Goal: Task Accomplishment & Management: Use online tool/utility

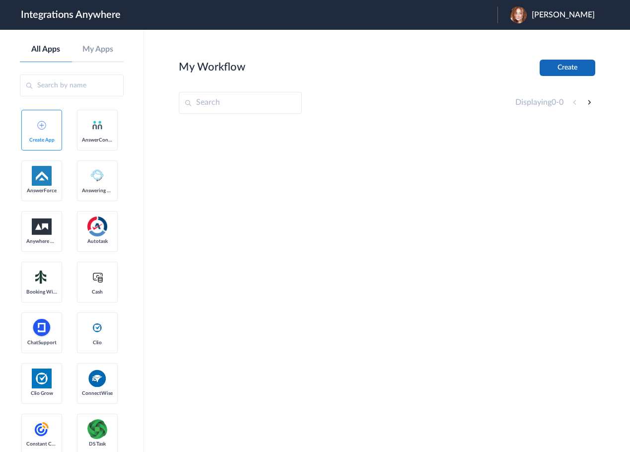
click at [580, 69] on button "Create" at bounding box center [567, 68] width 56 height 16
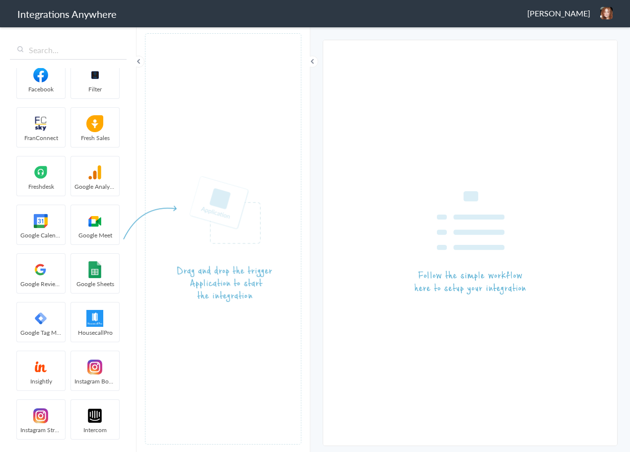
scroll to position [880, 0]
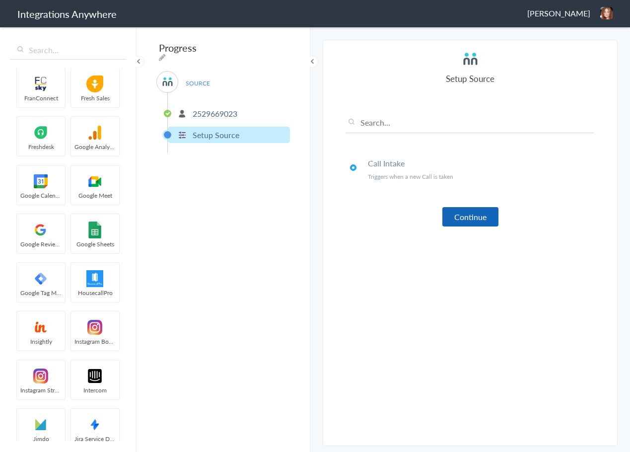
click at [465, 216] on button "Continue" at bounding box center [470, 216] width 56 height 19
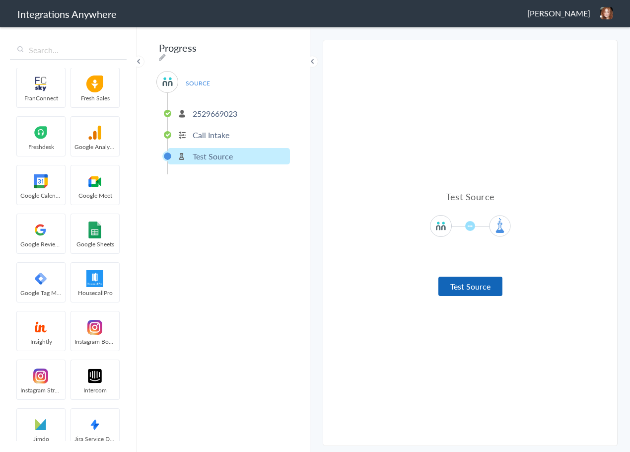
click at [478, 285] on button "Test Source" at bounding box center [470, 285] width 64 height 19
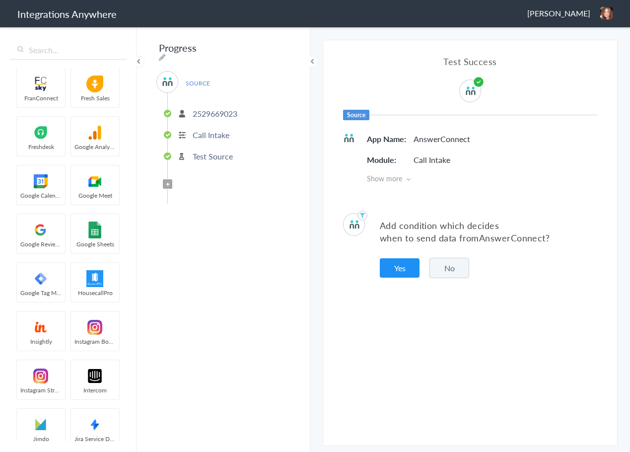
click at [464, 270] on button "No" at bounding box center [449, 268] width 40 height 20
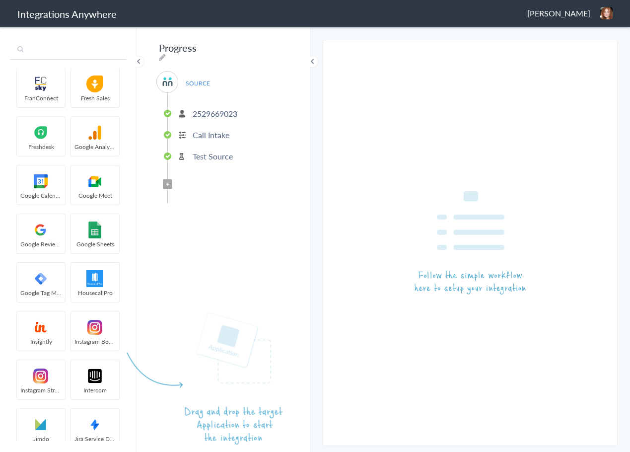
click at [57, 56] on input "text" at bounding box center [68, 50] width 117 height 19
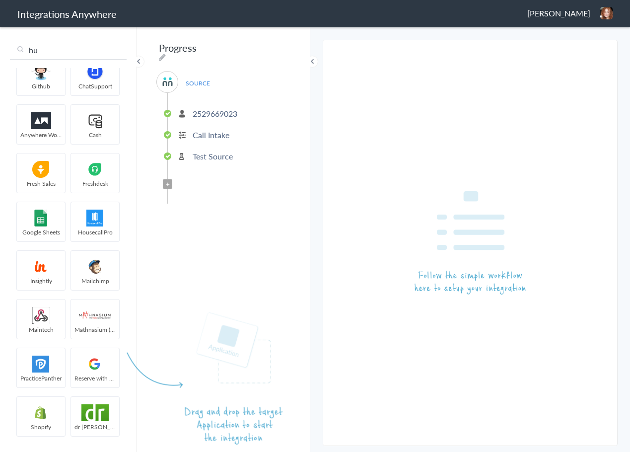
scroll to position [0, 0]
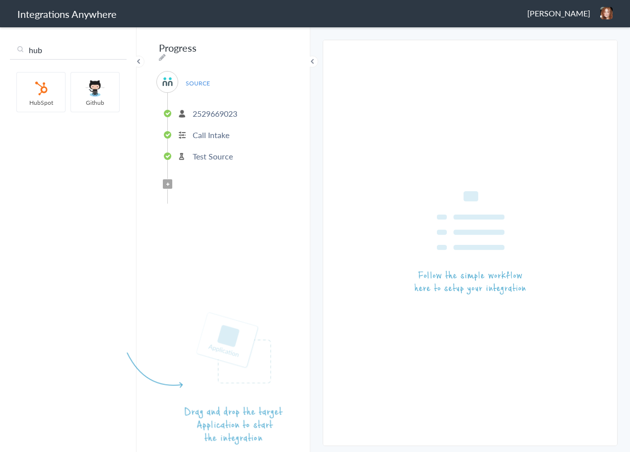
type input "hub"
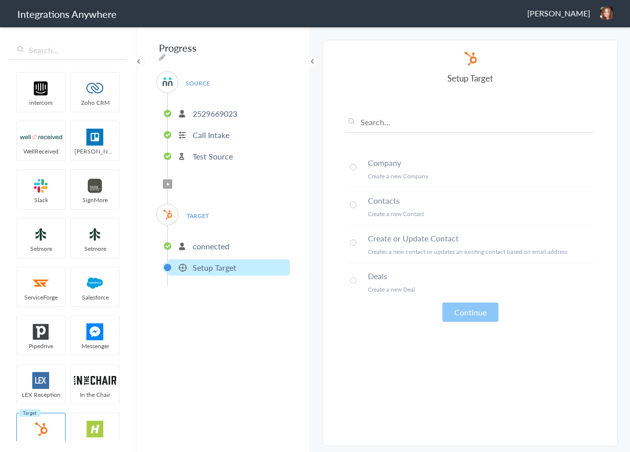
click at [383, 331] on article "Select Account connected Rename Delete (an hour ago) + connect Continue Setup T…" at bounding box center [470, 242] width 248 height 385
click at [352, 245] on span at bounding box center [353, 242] width 6 height 6
click at [484, 315] on button "Continue" at bounding box center [470, 311] width 56 height 19
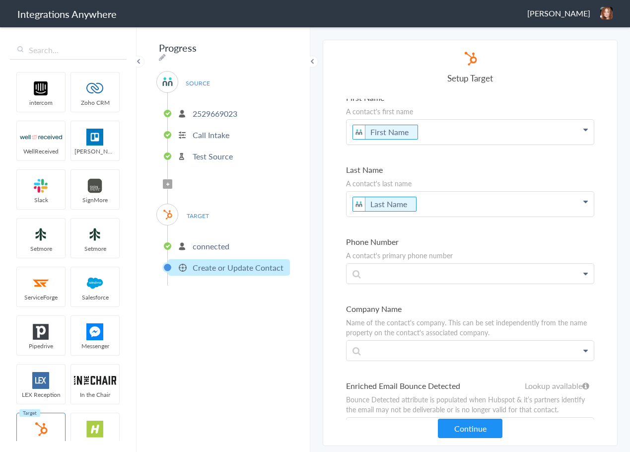
scroll to position [99, 0]
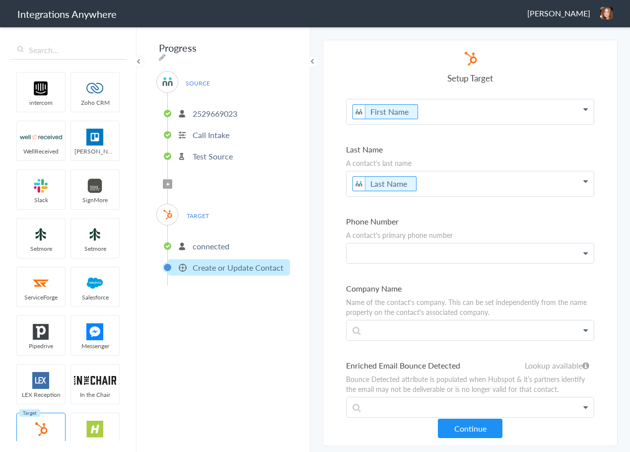
click at [405, 252] on p at bounding box center [469, 253] width 247 height 20
click at [370, 291] on link "Phone" at bounding box center [469, 281] width 247 height 21
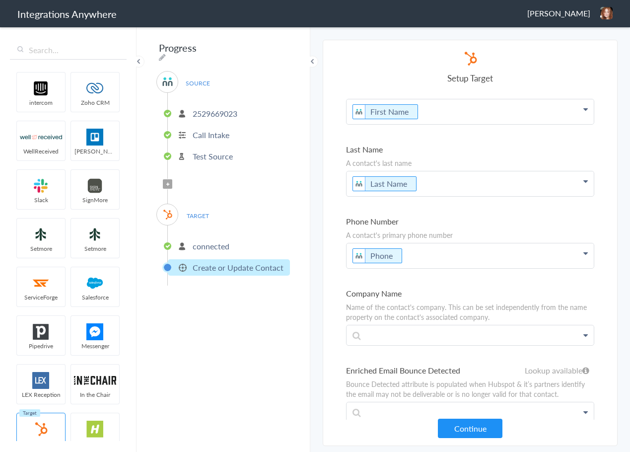
scroll to position [2720, 0]
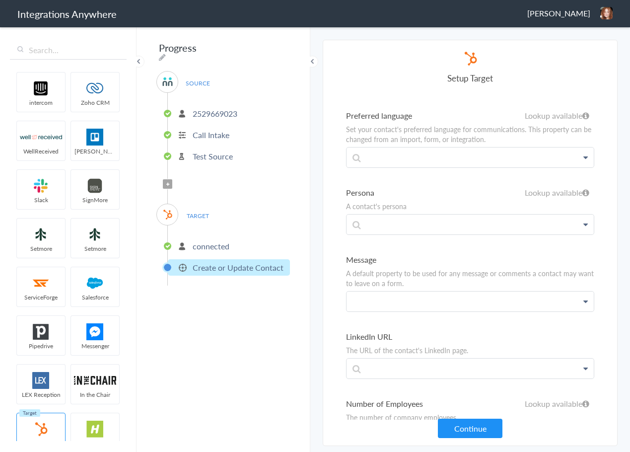
click at [369, 305] on p at bounding box center [469, 301] width 247 height 20
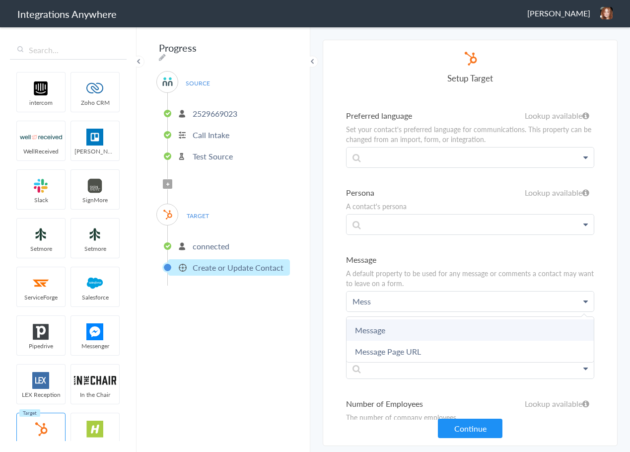
click at [377, 332] on link "Message" at bounding box center [469, 329] width 247 height 21
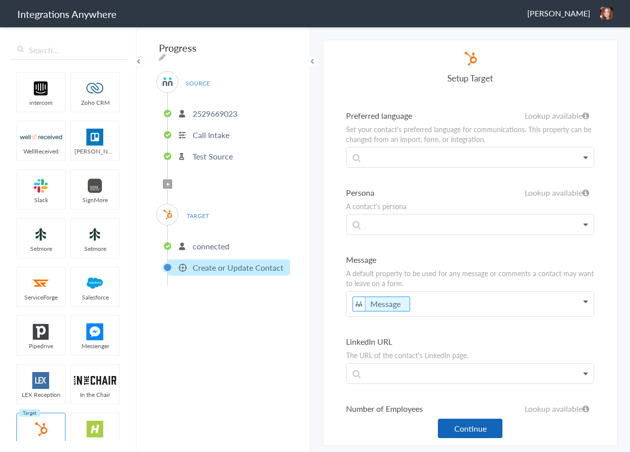
click at [463, 429] on button "Continue" at bounding box center [470, 427] width 65 height 19
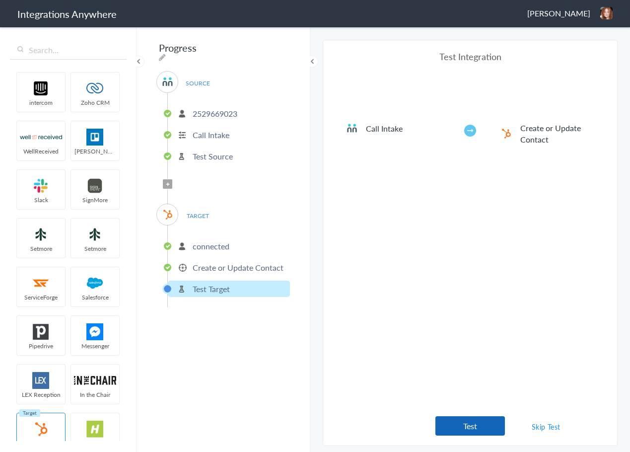
click at [461, 432] on button "Test" at bounding box center [469, 425] width 69 height 19
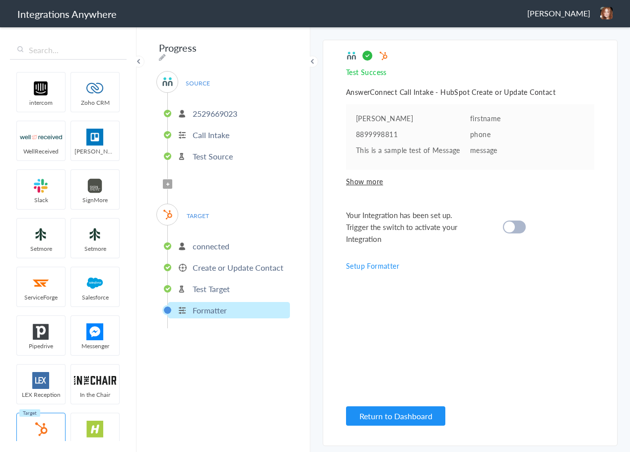
click at [512, 230] on cite at bounding box center [509, 226] width 11 height 11
click at [381, 411] on button "Return to Dashboard" at bounding box center [395, 415] width 99 height 19
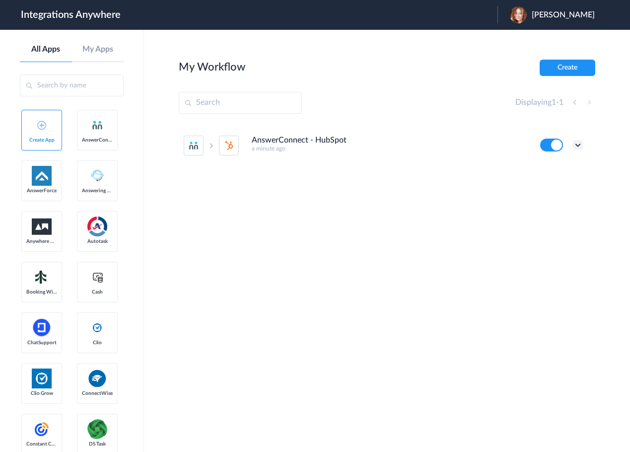
click at [578, 145] on icon at bounding box center [578, 145] width 10 height 10
click at [544, 164] on link "Edit" at bounding box center [538, 167] width 24 height 7
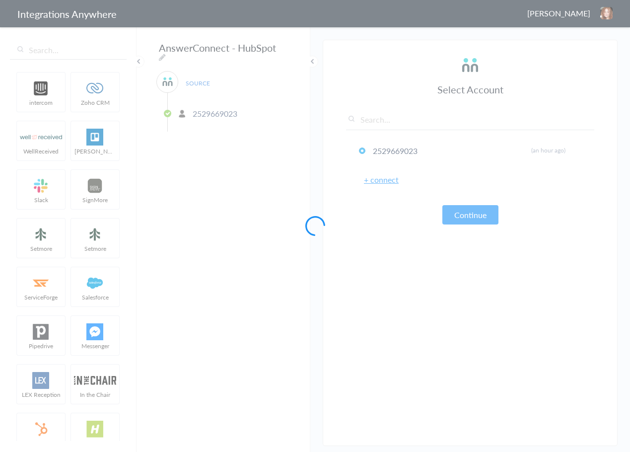
click at [217, 52] on div at bounding box center [315, 226] width 630 height 452
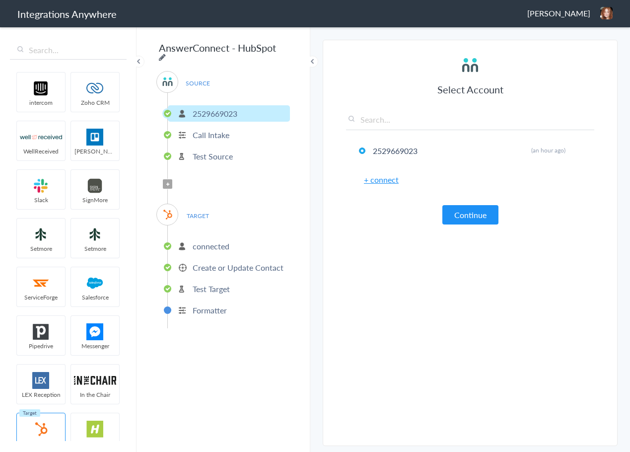
click at [166, 53] on icon at bounding box center [162, 57] width 7 height 8
drag, startPoint x: 224, startPoint y: 48, endPoint x: 197, endPoint y: 50, distance: 27.4
click at [197, 50] on input "AnswerConnect - HubSpot" at bounding box center [217, 47] width 123 height 19
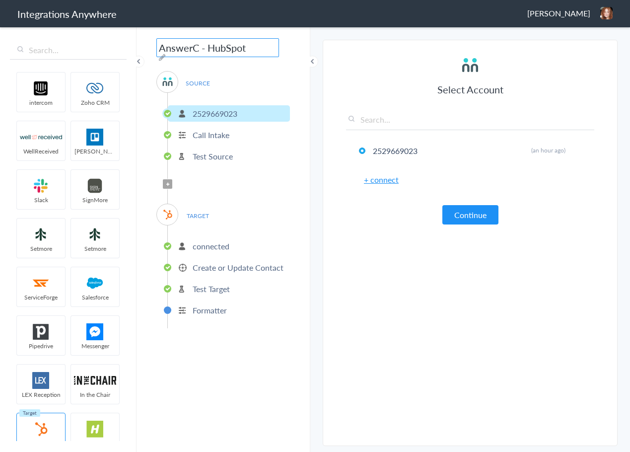
click at [193, 48] on input "AnswerC - HubSpot" at bounding box center [217, 47] width 123 height 19
click at [158, 48] on input "AC - HubSpot" at bounding box center [217, 47] width 123 height 19
click at [177, 47] on input "AC - HubSpot" at bounding box center [217, 47] width 123 height 19
click at [159, 49] on input "AC to HubSpot" at bounding box center [217, 47] width 123 height 19
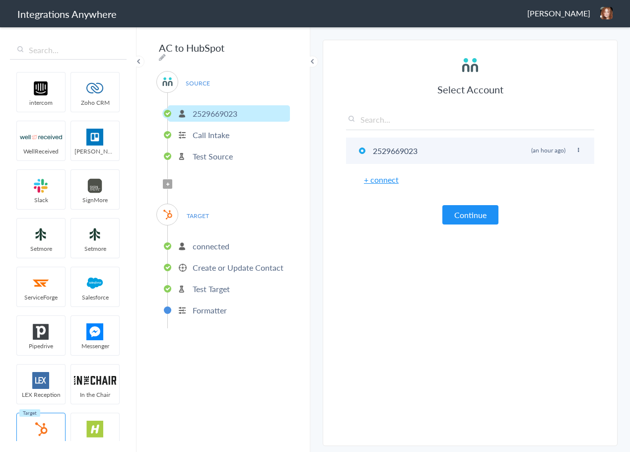
drag, startPoint x: 372, startPoint y: 149, endPoint x: 415, endPoint y: 150, distance: 42.7
click at [415, 150] on li "2529669023 Rename Delete (an hour ago)" at bounding box center [470, 150] width 248 height 26
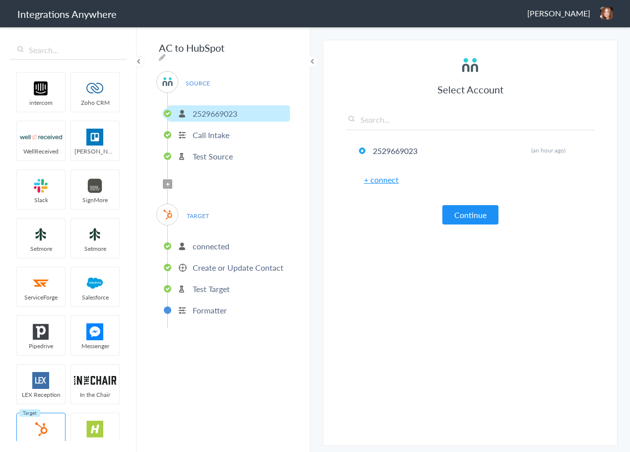
click at [287, 49] on div "AC to HubSpot SOURCE 2529669023 Call Intake Test Source Filter Applied TARGET c…" at bounding box center [223, 239] width 174 height 426
click at [277, 49] on div "AC to HubSpot SOURCE 2529669023 Call Intake Test Source Filter Applied TARGET c…" at bounding box center [223, 239] width 174 height 426
click at [166, 53] on icon at bounding box center [162, 57] width 7 height 8
click at [160, 47] on input "AC to HubSpot" at bounding box center [217, 47] width 123 height 19
paste input "2529669023"
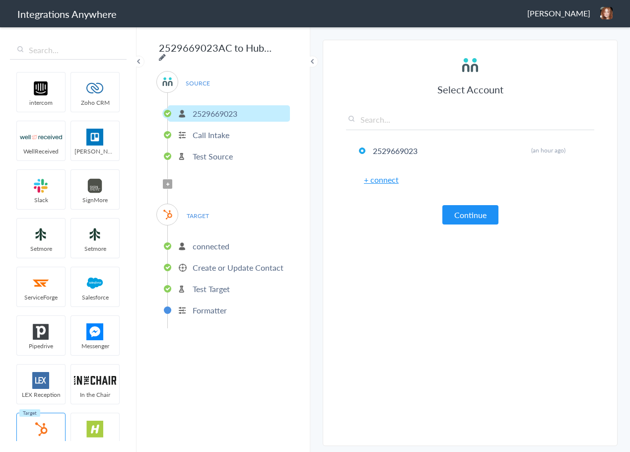
click at [166, 53] on icon at bounding box center [162, 57] width 7 height 8
click at [219, 48] on input "2529669023AC to HubSpot" at bounding box center [217, 47] width 123 height 19
type input "2529669023 - Upskill - AC to HubSpot (Create Contact)"
click at [382, 71] on div "Select Account 2529669023 Rename Delete (an hour ago) + connect Continue" at bounding box center [470, 139] width 248 height 169
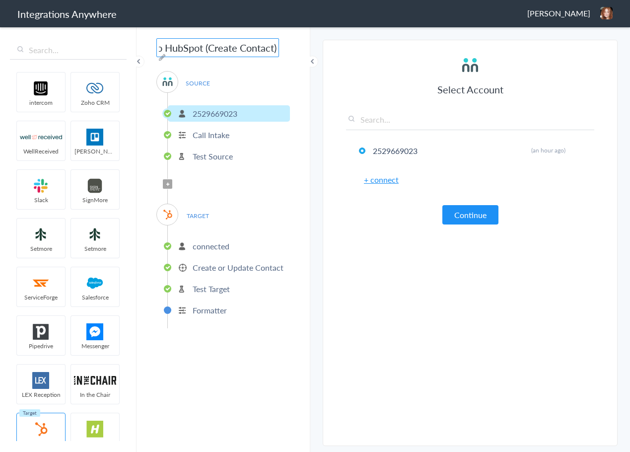
scroll to position [0, 0]
click at [472, 208] on button "Continue" at bounding box center [470, 214] width 56 height 19
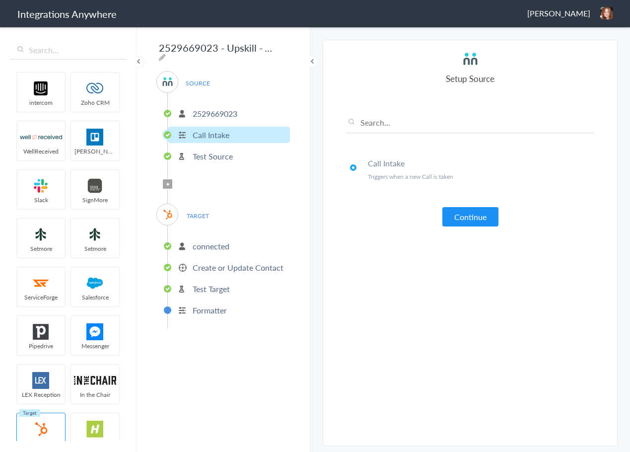
click at [476, 221] on button "Continue" at bounding box center [470, 216] width 56 height 19
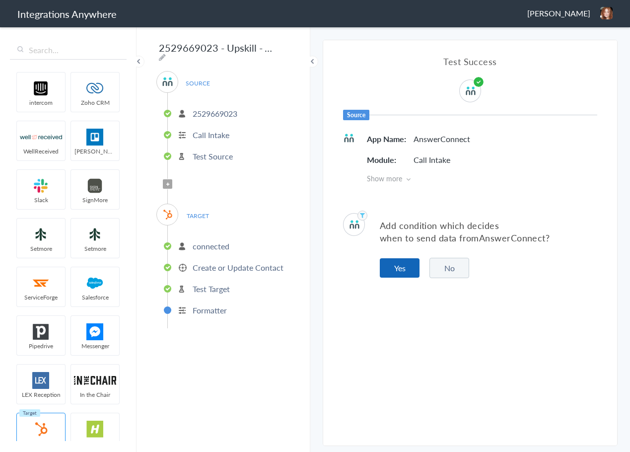
click at [405, 265] on button "Yes" at bounding box center [400, 267] width 40 height 19
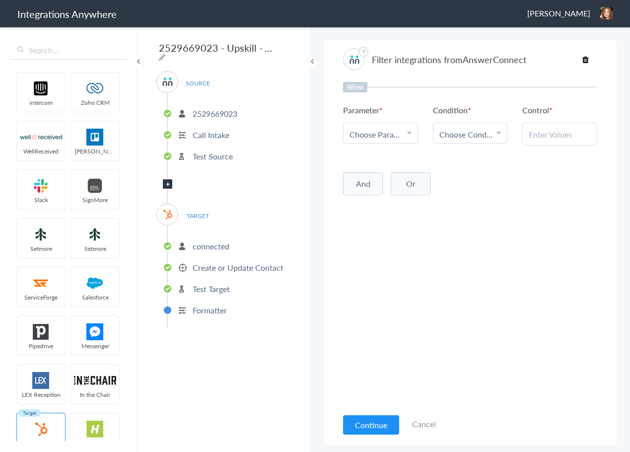
click at [389, 128] on link "Choose Parameter" at bounding box center [380, 133] width 74 height 20
click at [378, 162] on input "text" at bounding box center [380, 161] width 74 height 21
type input "call"
click at [372, 201] on link "Call Type" at bounding box center [380, 204] width 74 height 21
click at [491, 136] on span "Choose Condition" at bounding box center [466, 134] width 55 height 11
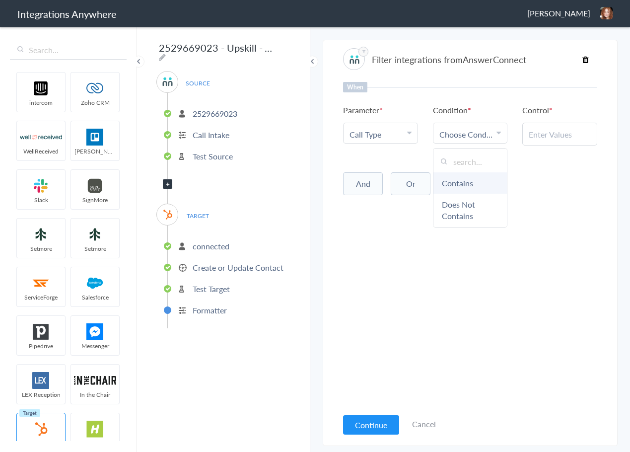
click at [471, 181] on link "Contains" at bounding box center [470, 182] width 74 height 21
click at [565, 134] on input "text" at bounding box center [560, 134] width 62 height 11
type input "New Client"
click at [359, 423] on button "Continue" at bounding box center [371, 424] width 56 height 19
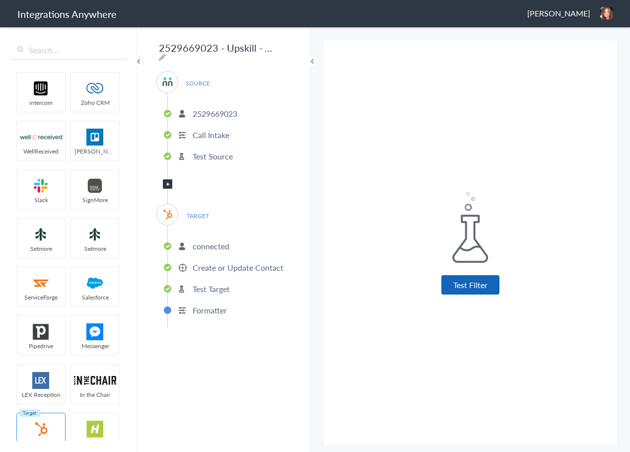
click at [476, 276] on button "Test Filter" at bounding box center [470, 284] width 58 height 19
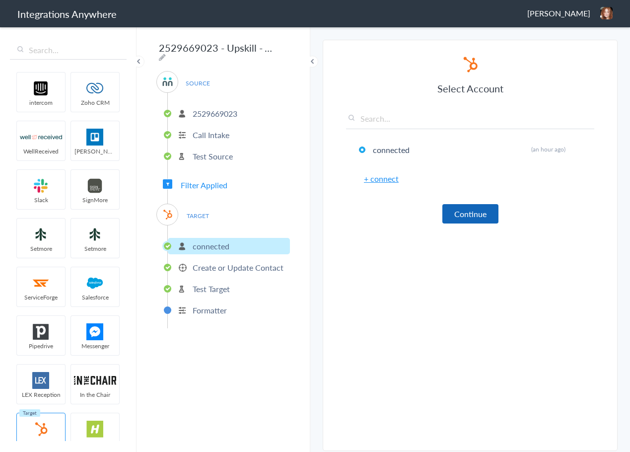
click at [486, 204] on button "Continue" at bounding box center [470, 213] width 56 height 19
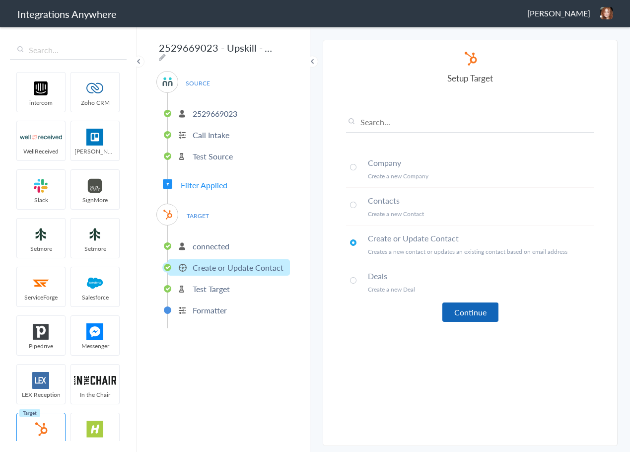
click at [469, 311] on button "Continue" at bounding box center [470, 311] width 56 height 19
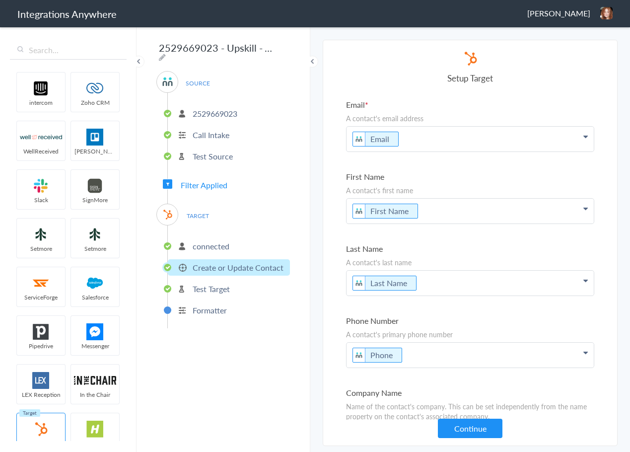
scroll to position [2037, 0]
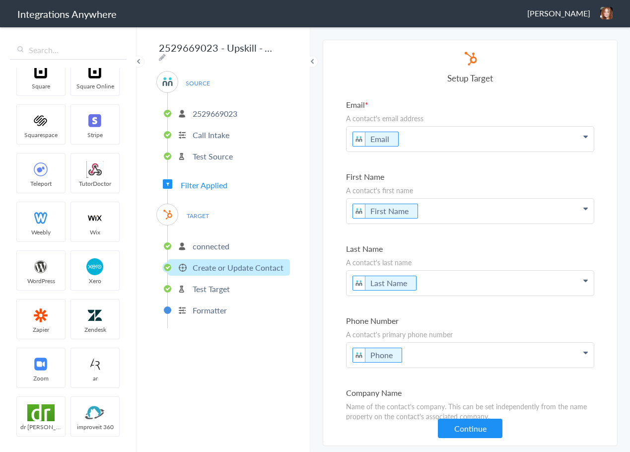
click at [546, 119] on p "A contact's email address" at bounding box center [470, 118] width 248 height 10
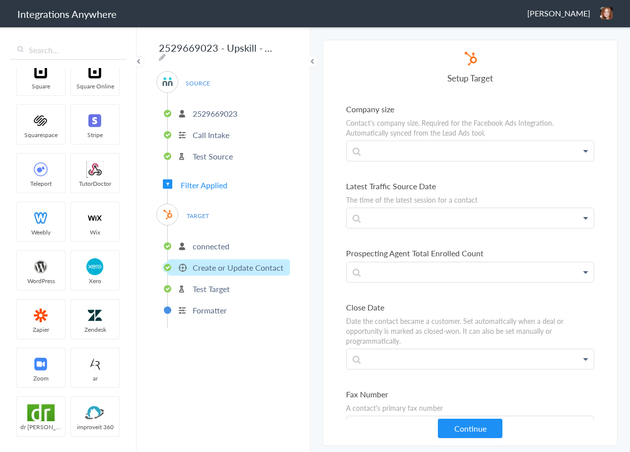
scroll to position [4164, 0]
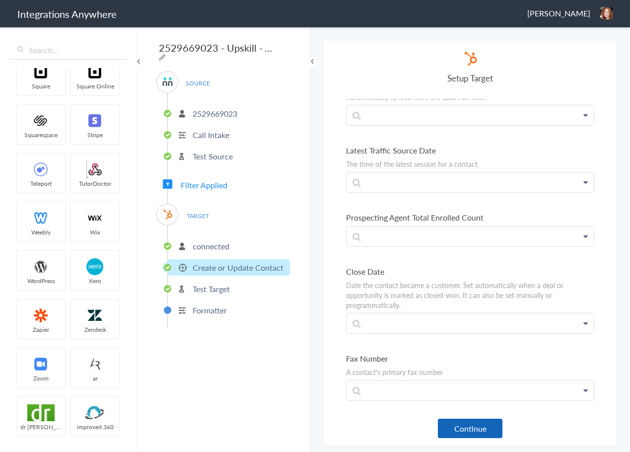
click at [495, 429] on button "Continue" at bounding box center [470, 427] width 65 height 19
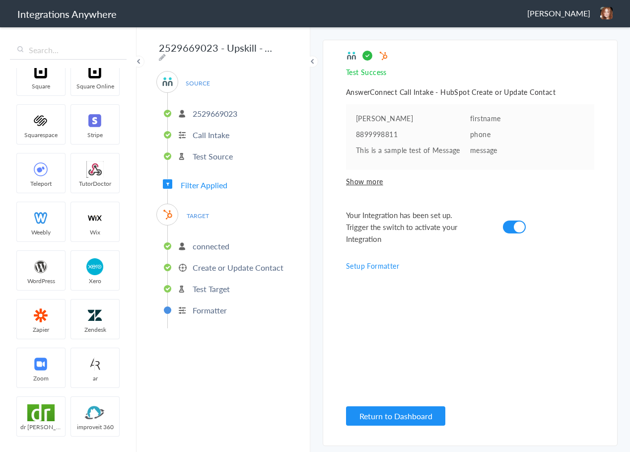
click at [385, 266] on link "Setup Formatter" at bounding box center [372, 266] width 53 height 10
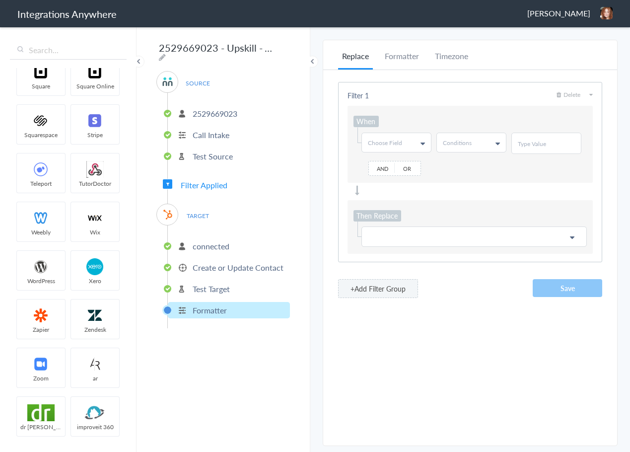
click at [414, 143] on link "Choose Field" at bounding box center [396, 142] width 69 height 19
click at [400, 145] on span "Choose Field" at bounding box center [385, 142] width 34 height 8
click at [398, 143] on span "Choose Field" at bounding box center [385, 142] width 34 height 8
click at [399, 166] on input "text" at bounding box center [396, 164] width 68 height 20
type input "phone"
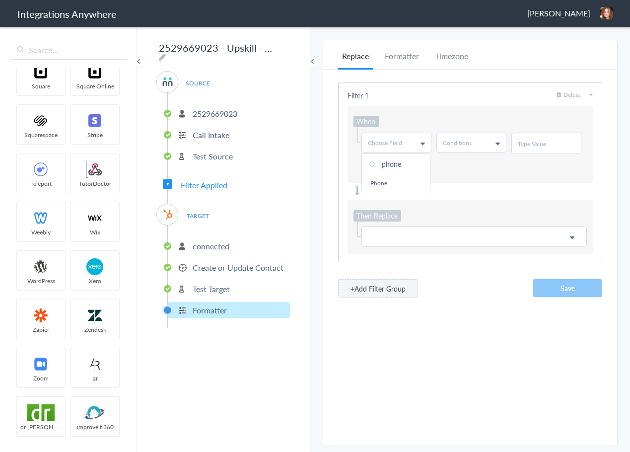
click at [391, 185] on link "Phone" at bounding box center [396, 183] width 68 height 18
click at [482, 145] on link "Conditions" at bounding box center [471, 142] width 69 height 19
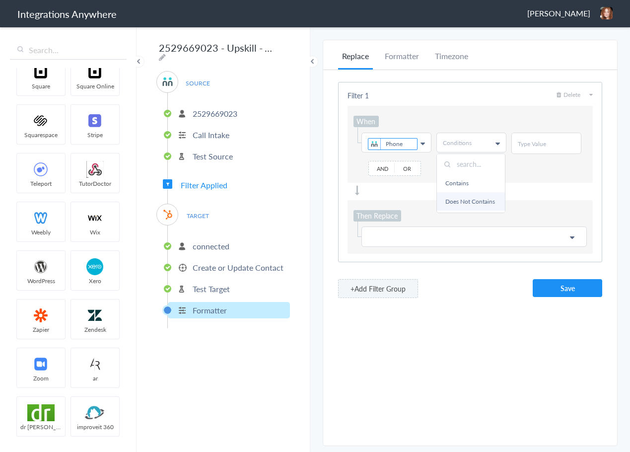
click at [462, 201] on link "Does Not Contains" at bounding box center [471, 201] width 68 height 18
click at [553, 145] on input "text" at bounding box center [546, 143] width 57 height 8
type input "@"
click at [414, 236] on p at bounding box center [474, 236] width 212 height 12
click at [417, 269] on input "text" at bounding box center [473, 258] width 223 height 21
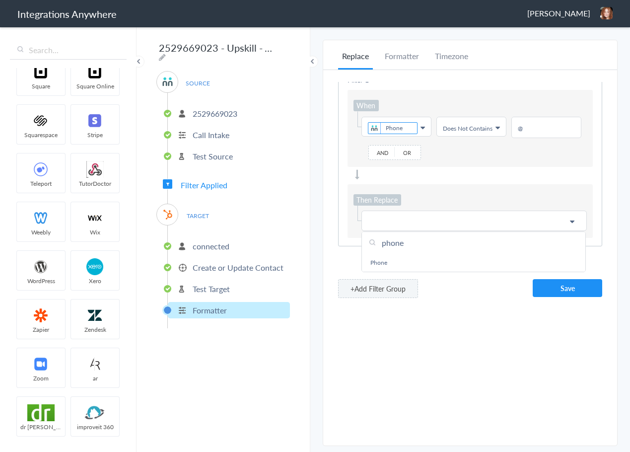
scroll to position [23, 0]
type input "phone"
click at [409, 271] on link "Phone" at bounding box center [473, 262] width 223 height 18
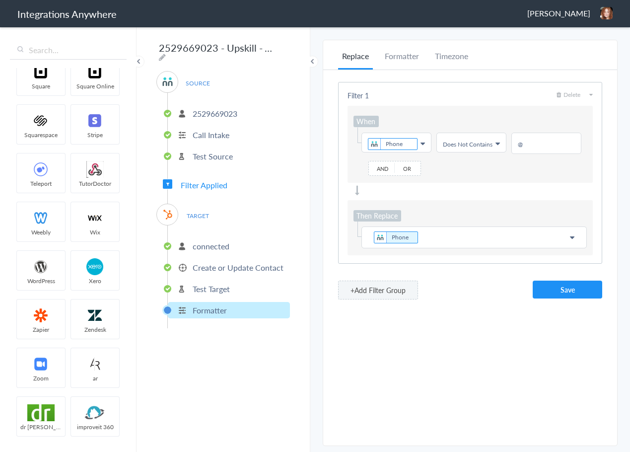
scroll to position [0, 0]
click at [449, 239] on p "Phone" at bounding box center [474, 237] width 212 height 14
click at [556, 298] on button "Save" at bounding box center [566, 289] width 69 height 18
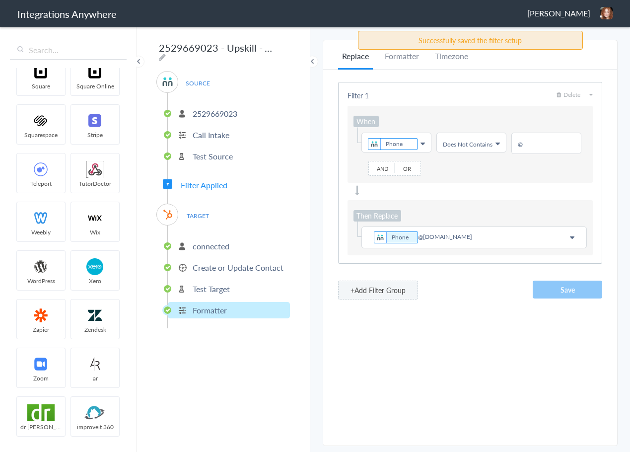
click at [401, 293] on button "+Add Filter Group" at bounding box center [378, 289] width 80 height 19
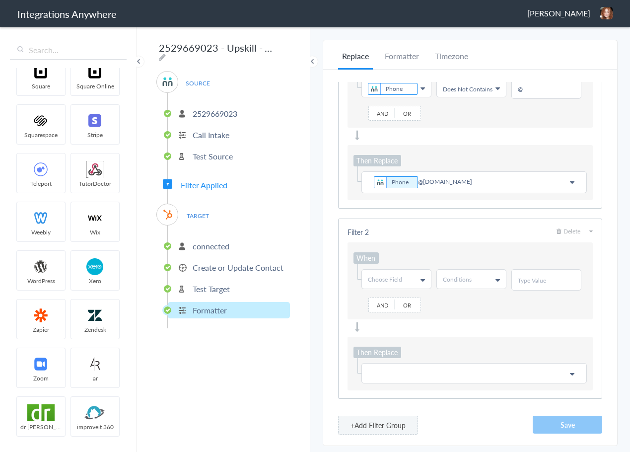
click at [407, 269] on link "Choose Field" at bounding box center [396, 278] width 69 height 19
click at [401, 290] on input "text" at bounding box center [396, 300] width 68 height 20
drag, startPoint x: 388, startPoint y: 318, endPoint x: 408, endPoint y: 301, distance: 26.1
click at [388, 329] on link "Call Type" at bounding box center [396, 338] width 68 height 18
click at [502, 269] on link "Conditions" at bounding box center [471, 278] width 69 height 19
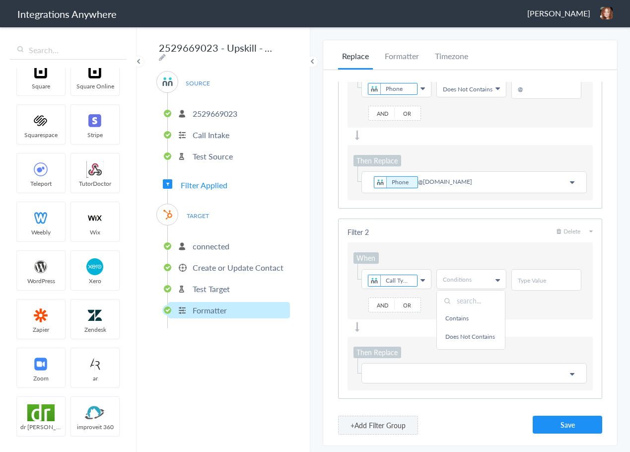
scroll to position [0, 0]
click at [422, 276] on icon at bounding box center [422, 280] width 4 height 8
click at [404, 290] on input "text" at bounding box center [396, 300] width 68 height 20
type input "new"
click at [401, 274] on Type "Call Type" at bounding box center [393, 280] width 50 height 12
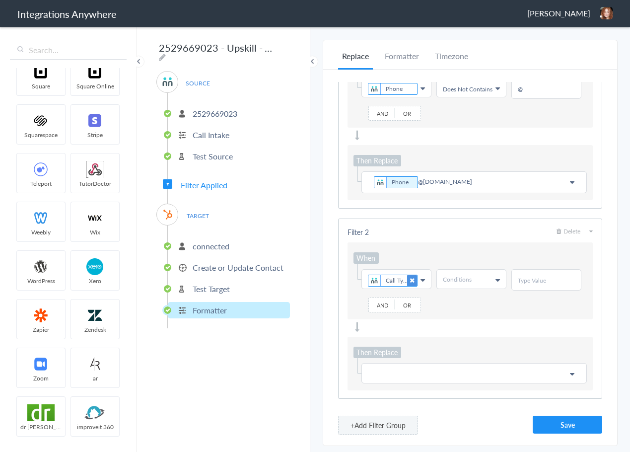
click at [412, 275] on icon at bounding box center [412, 280] width 10 height 11
click at [401, 275] on span "Choose Field" at bounding box center [385, 279] width 34 height 8
click at [398, 275] on span "Choose Field" at bounding box center [385, 279] width 34 height 8
click at [392, 290] on input "text" at bounding box center [396, 300] width 68 height 20
type input "new"
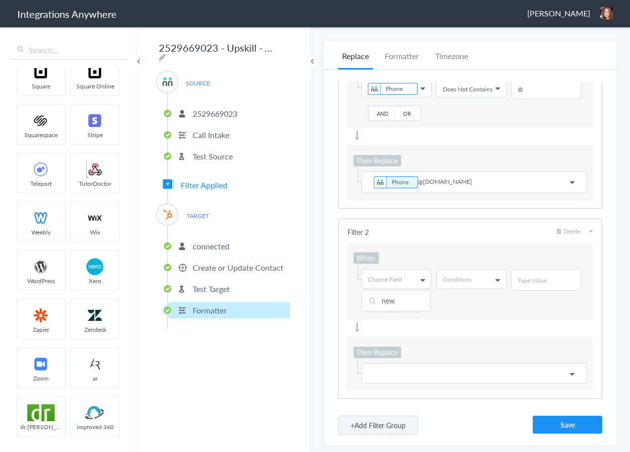
click at [419, 269] on link "Choose Field" at bounding box center [396, 278] width 69 height 19
click at [387, 275] on span "Choose Field" at bounding box center [385, 279] width 34 height 8
click at [388, 290] on input "text" at bounding box center [396, 300] width 68 height 20
type input "call"
click at [390, 329] on link "Call Type" at bounding box center [396, 338] width 68 height 18
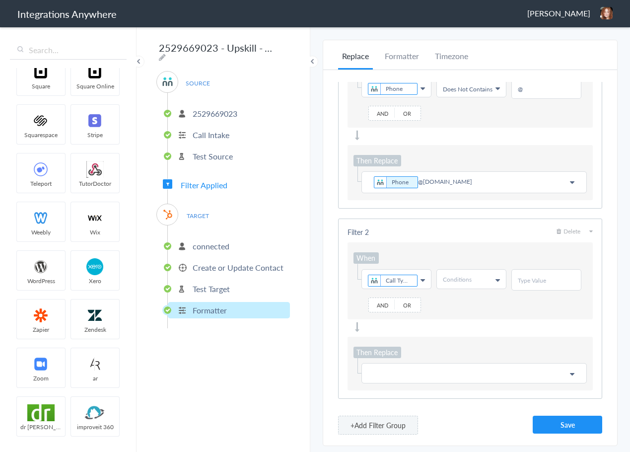
click at [469, 275] on span "Conditions" at bounding box center [457, 279] width 29 height 8
drag, startPoint x: 505, startPoint y: 282, endPoint x: 504, endPoint y: 293, distance: 11.5
click at [504, 290] on ul "Choose Field Call Type First Name Last Name Email Phone Call Start Time Account…" at bounding box center [469, 279] width 233 height 21
click at [486, 269] on link "Conditions" at bounding box center [471, 278] width 69 height 19
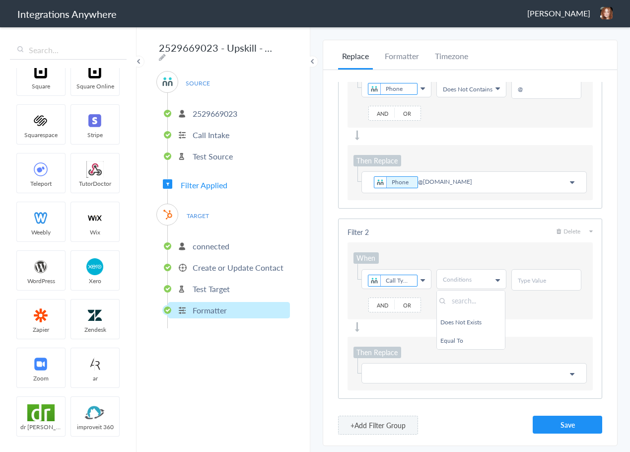
scroll to position [69, 5]
click at [462, 330] on link "Exists" at bounding box center [466, 339] width 68 height 18
click at [485, 287] on link "Conditions Exists" at bounding box center [471, 280] width 69 height 19
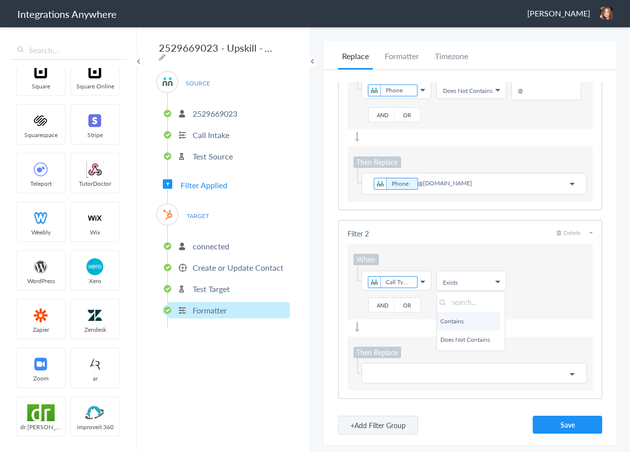
click at [457, 320] on link "Contains" at bounding box center [466, 321] width 68 height 18
click at [511, 290] on div at bounding box center [546, 279] width 70 height 21
click at [518, 284] on input "text" at bounding box center [546, 280] width 57 height 8
type input "New Client"
click at [445, 379] on p at bounding box center [474, 373] width 212 height 12
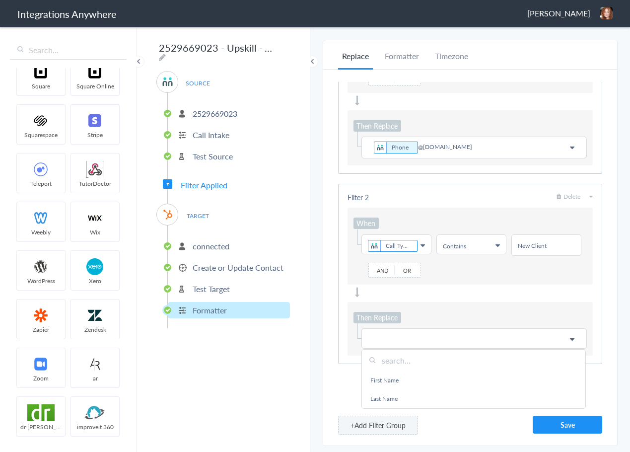
scroll to position [130, 0]
click at [414, 360] on input "text" at bounding box center [473, 359] width 223 height 21
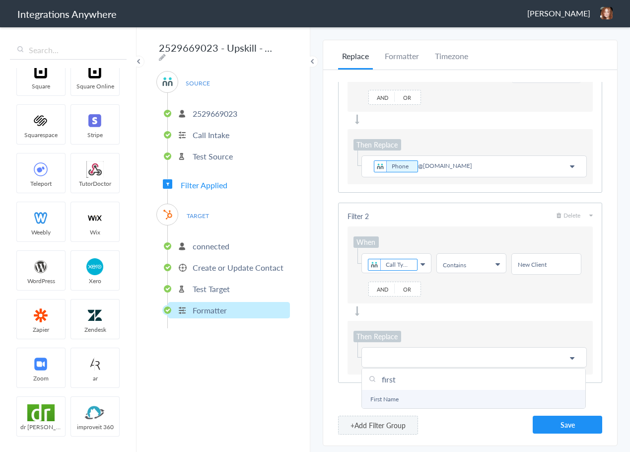
type input "first"
click at [406, 393] on link "First Name" at bounding box center [473, 399] width 223 height 18
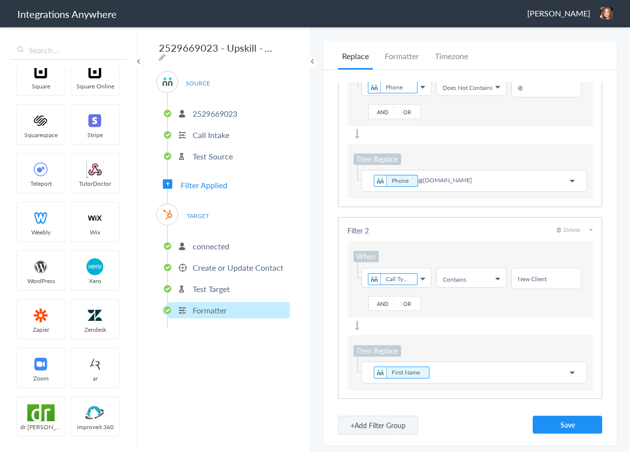
click at [488, 372] on p "First Name" at bounding box center [474, 372] width 212 height 14
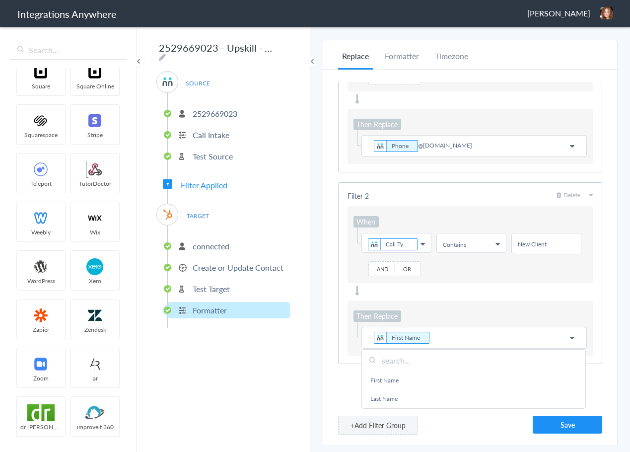
click at [439, 371] on input "text" at bounding box center [473, 359] width 223 height 21
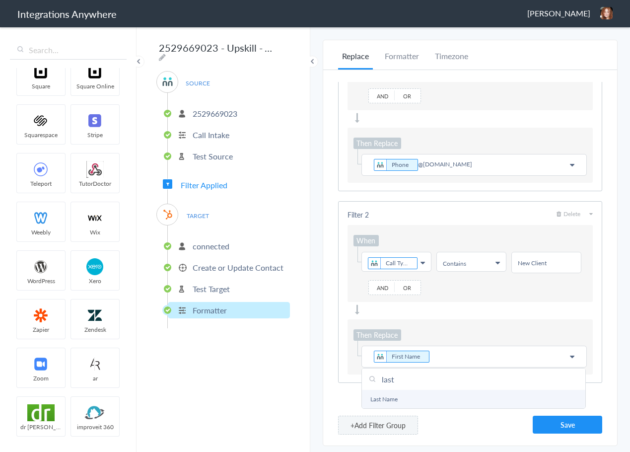
type input "last"
click at [403, 392] on link "Last Name" at bounding box center [473, 399] width 223 height 18
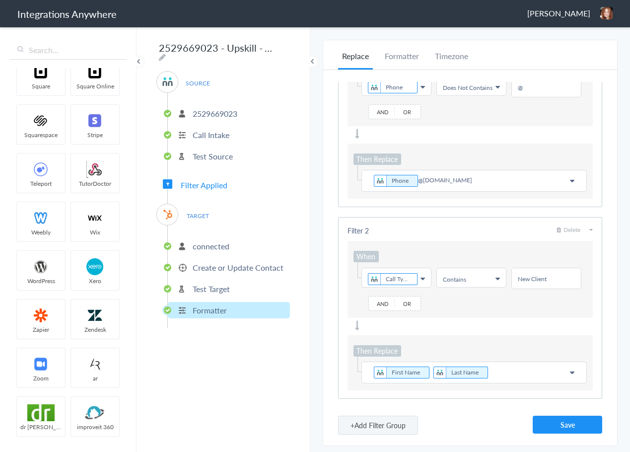
click at [529, 375] on p "First Name Last Name" at bounding box center [474, 372] width 212 height 14
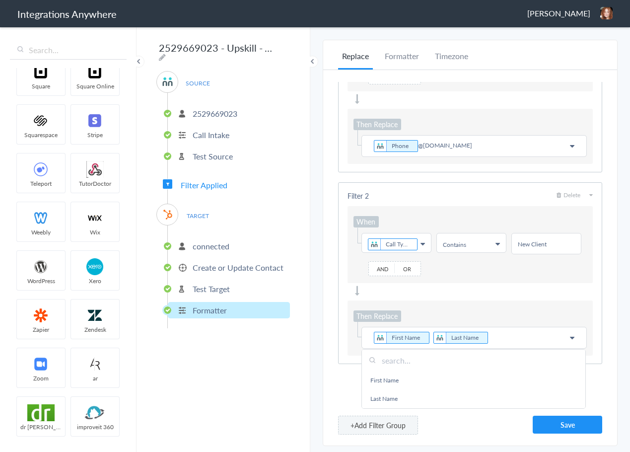
scroll to position [131, 0]
click at [512, 285] on div "Filter 2 Delete When Choose Field Call Type First Name Last Name Email Phone Ca…" at bounding box center [470, 273] width 264 height 182
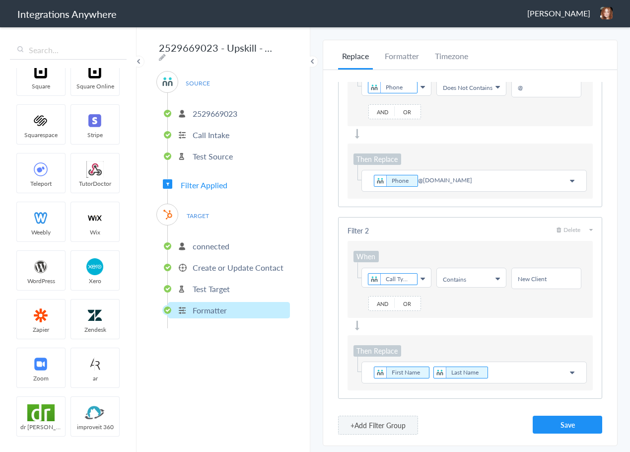
click at [570, 225] on span "Delete" at bounding box center [568, 229] width 24 height 8
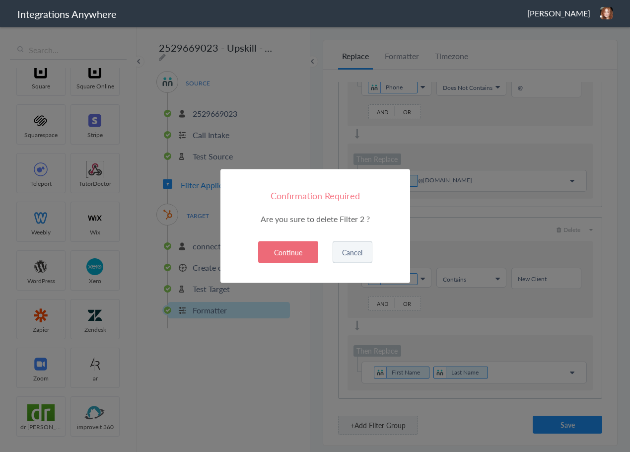
click at [293, 254] on button "Continue" at bounding box center [288, 252] width 60 height 22
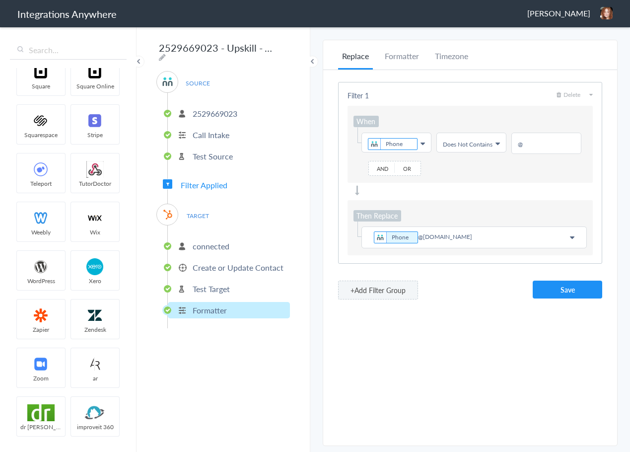
click at [565, 290] on button "Save" at bounding box center [566, 289] width 69 height 18
click at [415, 59] on li "Formatter" at bounding box center [402, 59] width 42 height 19
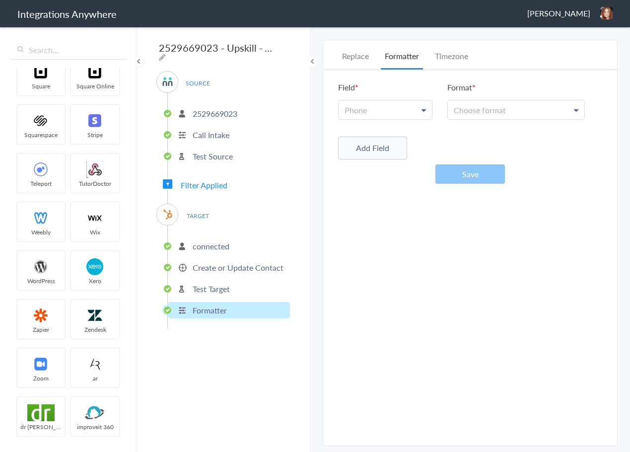
click at [414, 104] on link "Phone" at bounding box center [384, 109] width 93 height 19
click at [389, 131] on input "text" at bounding box center [384, 133] width 92 height 21
type input "c"
type input "n"
click at [408, 246] on div "Replace Formatter Timezone Timezone America/Los_Angeles (Source) UTC America/Lo…" at bounding box center [470, 242] width 294 height 385
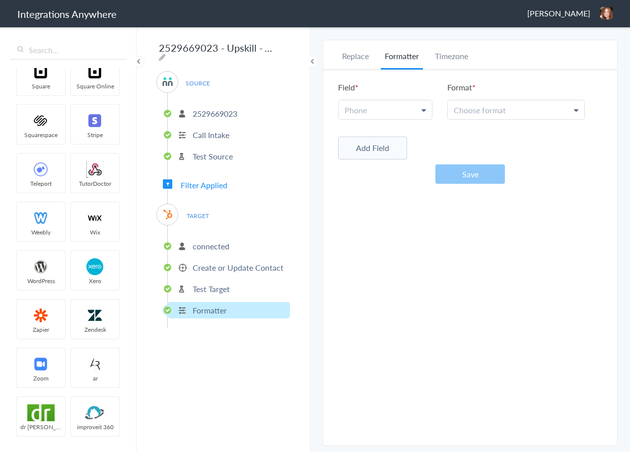
click at [511, 111] on link "Choose format" at bounding box center [516, 109] width 136 height 19
click at [392, 307] on div "Replace Formatter Timezone Timezone America/Los_Angeles (Source) UTC America/Lo…" at bounding box center [470, 242] width 294 height 385
click at [457, 61] on li "Timezone" at bounding box center [451, 59] width 41 height 19
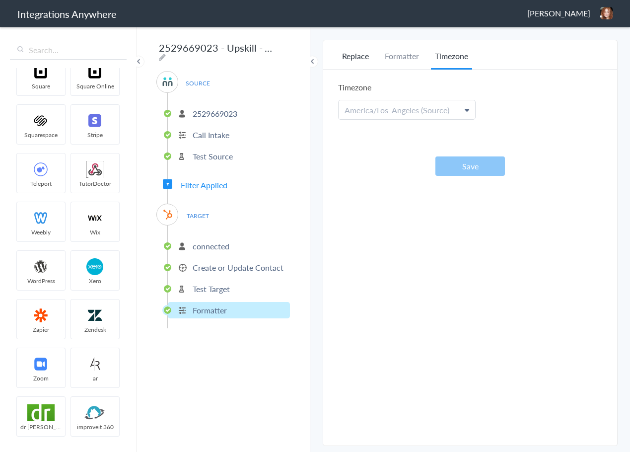
click at [361, 58] on li "Replace" at bounding box center [355, 59] width 35 height 19
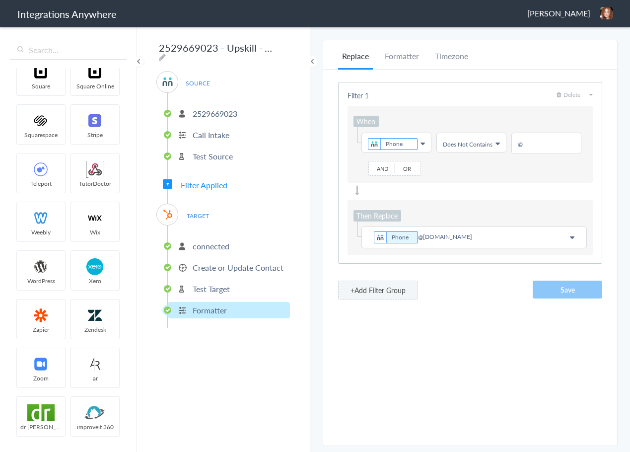
click at [601, 18] on img at bounding box center [606, 13] width 12 height 12
click at [593, 56] on li "Dashboard" at bounding box center [585, 51] width 68 height 15
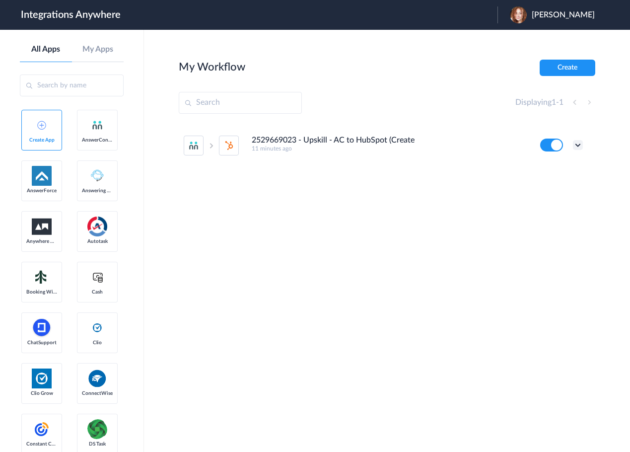
click at [582, 147] on icon at bounding box center [578, 145] width 10 height 10
click at [552, 171] on li "Edit" at bounding box center [550, 168] width 65 height 18
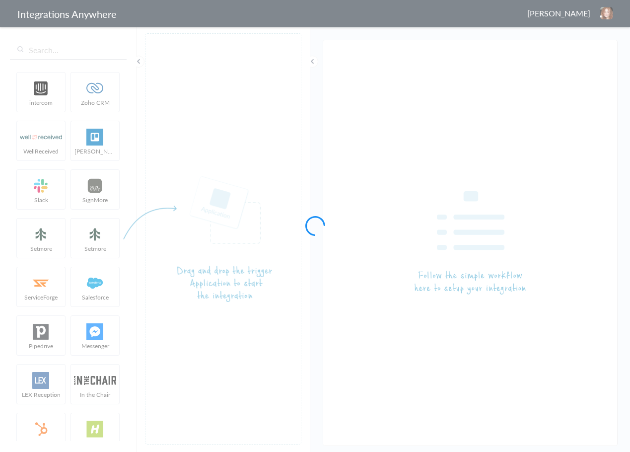
type input "2529669023 - Upskill - AC to HubSpot (Create Contact)"
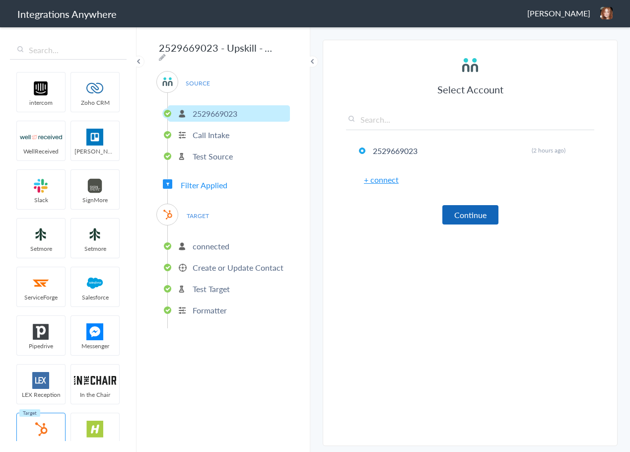
click at [484, 220] on button "Continue" at bounding box center [470, 214] width 56 height 19
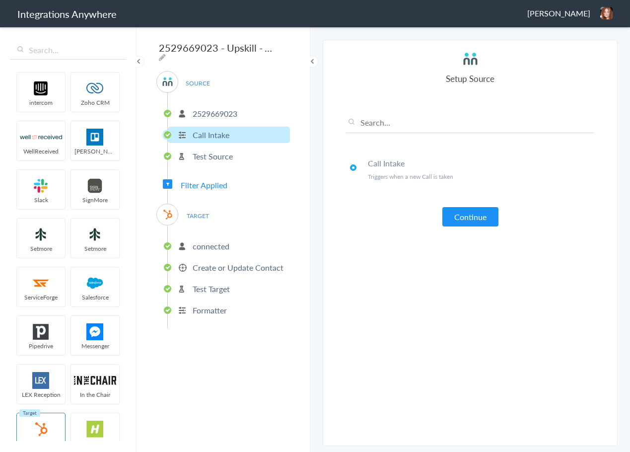
click at [484, 220] on button "Continue" at bounding box center [470, 216] width 56 height 19
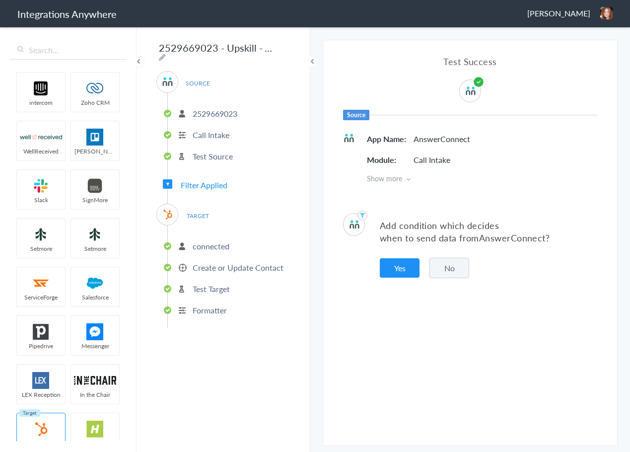
click at [403, 284] on div "Add condition which decides when to send data from AnswerConnect ? Yes No" at bounding box center [470, 245] width 294 height 95
click at [406, 269] on button "Yes" at bounding box center [400, 267] width 40 height 19
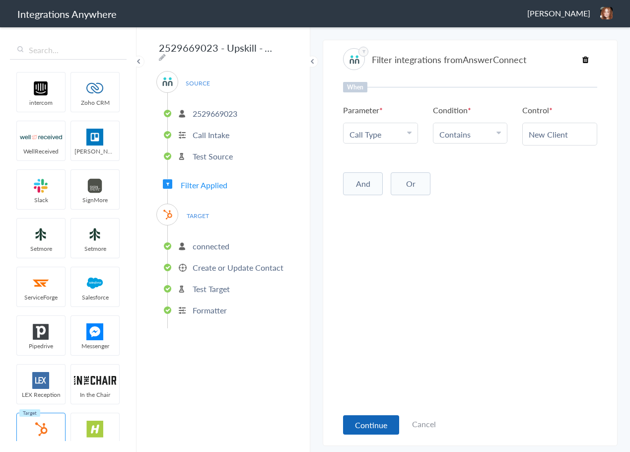
click at [372, 418] on button "Continue" at bounding box center [371, 424] width 56 height 19
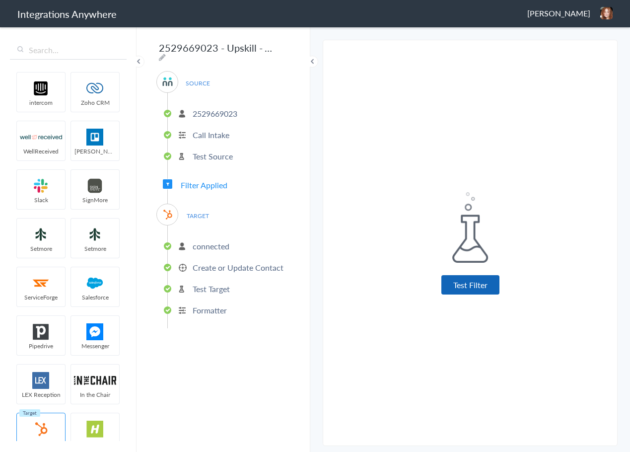
click at [470, 280] on button "Test Filter" at bounding box center [470, 284] width 58 height 19
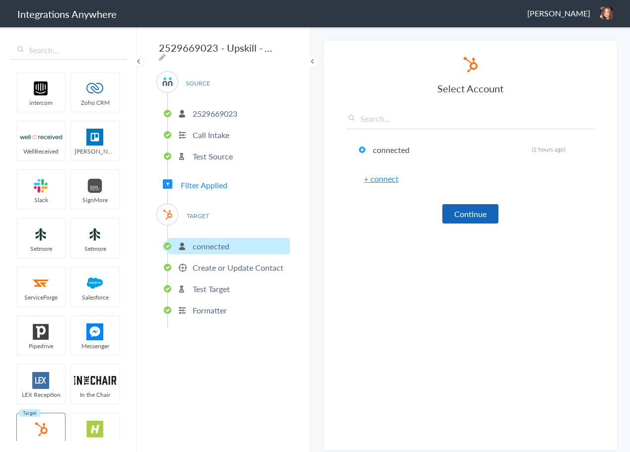
click at [471, 221] on button "Continue" at bounding box center [470, 213] width 56 height 19
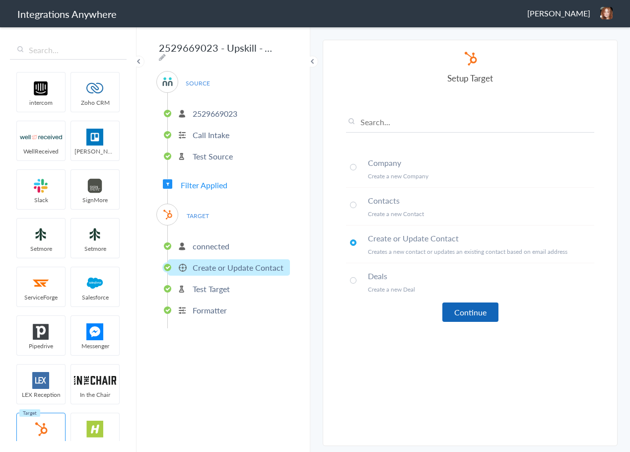
click at [473, 307] on button "Continue" at bounding box center [470, 311] width 56 height 19
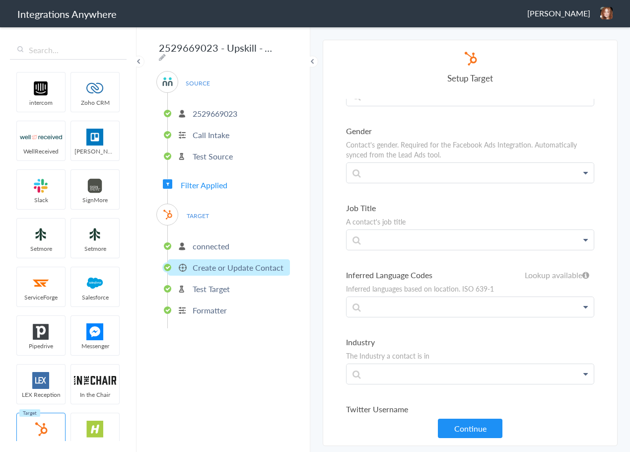
scroll to position [893, 0]
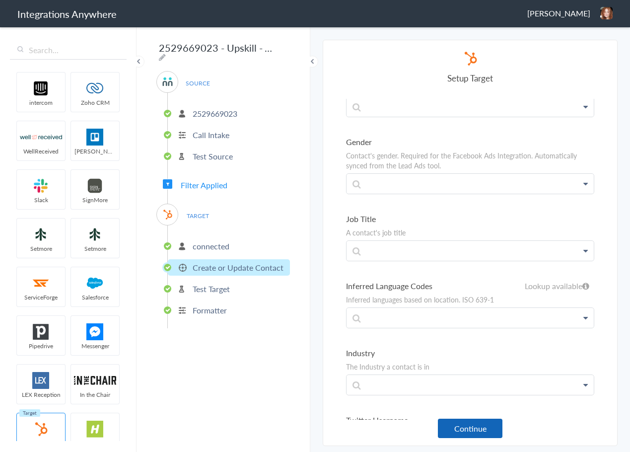
click at [482, 432] on button "Continue" at bounding box center [470, 427] width 65 height 19
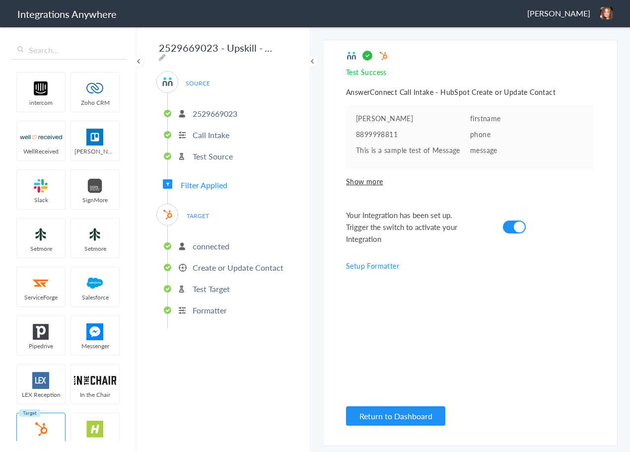
click at [378, 265] on link "Setup Formatter" at bounding box center [372, 266] width 53 height 10
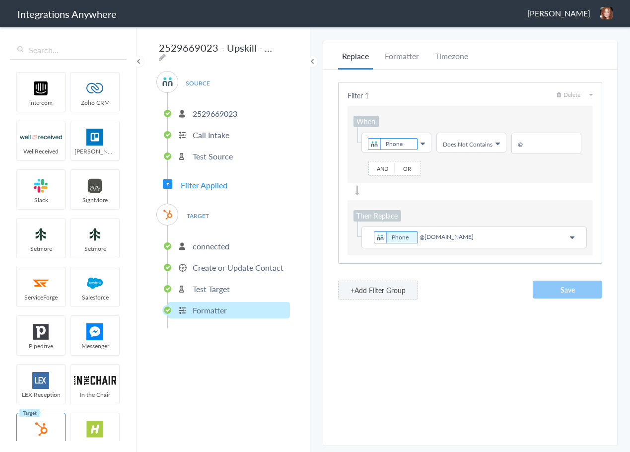
click at [605, 8] on img at bounding box center [606, 13] width 12 height 12
click at [594, 51] on li "Dashboard" at bounding box center [585, 51] width 68 height 15
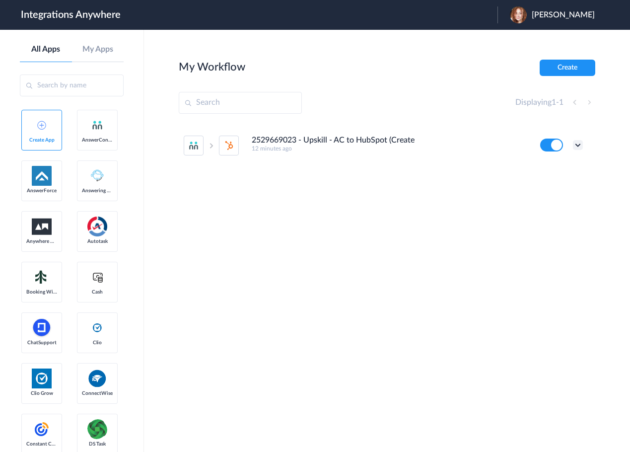
click at [579, 144] on icon at bounding box center [578, 145] width 10 height 10
click at [557, 169] on li "Edit" at bounding box center [550, 168] width 65 height 18
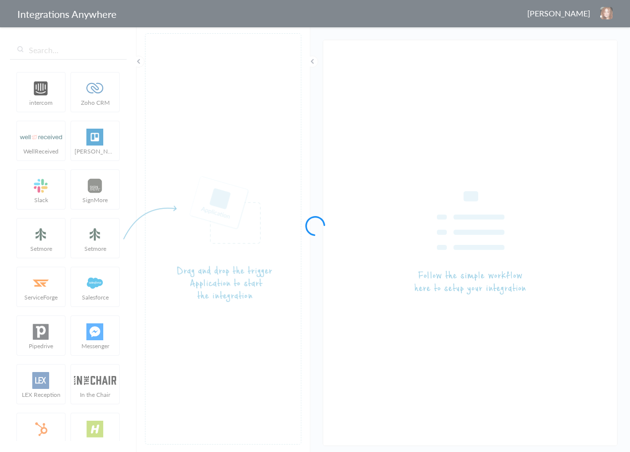
type input "2529669023 - Upskill - AC to HubSpot (Create Contact)"
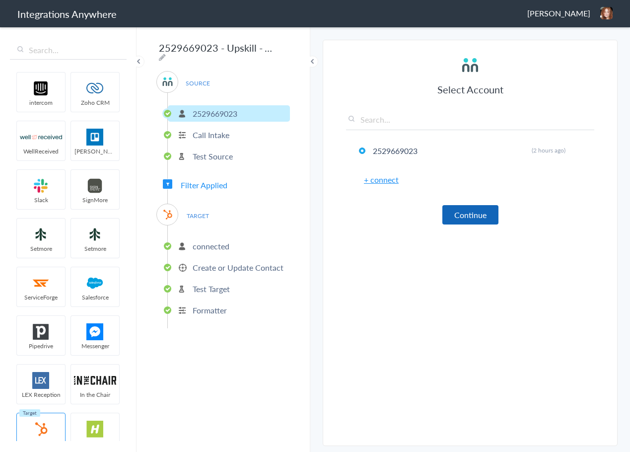
click at [461, 221] on button "Continue" at bounding box center [470, 214] width 56 height 19
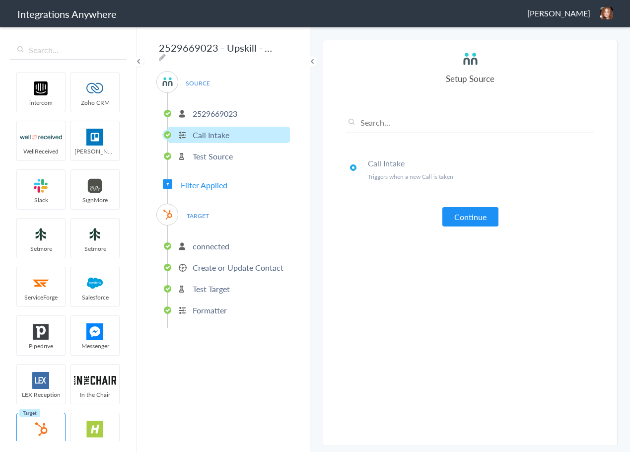
click at [461, 221] on button "Continue" at bounding box center [470, 216] width 56 height 19
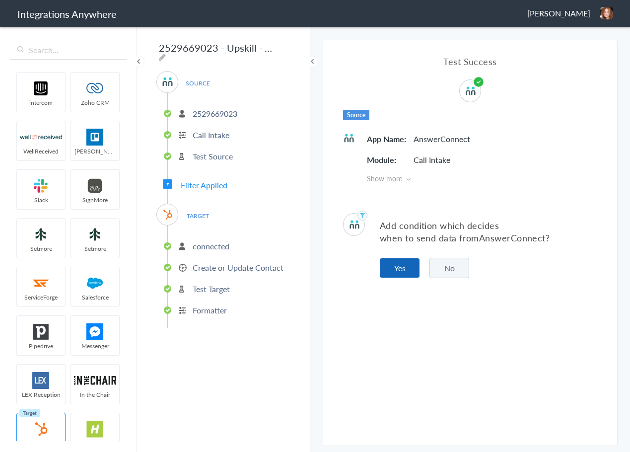
click at [397, 268] on button "Yes" at bounding box center [400, 267] width 40 height 19
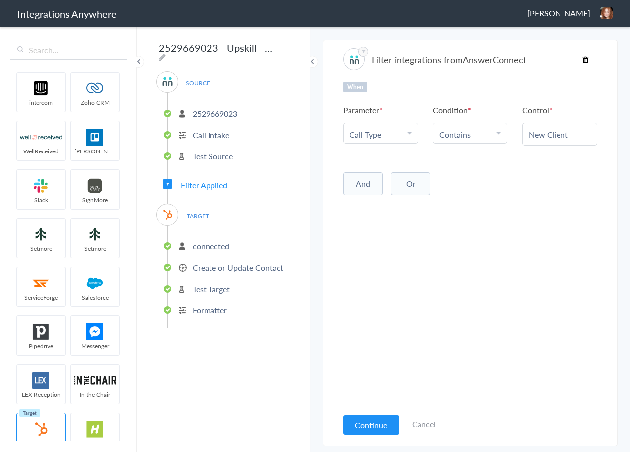
click at [366, 189] on button "And" at bounding box center [363, 183] width 40 height 23
click at [372, 198] on span "Choose Parameter" at bounding box center [376, 203] width 55 height 11
click at [364, 236] on input "text" at bounding box center [380, 231] width 74 height 21
type input "n"
click at [413, 427] on link "Cancel" at bounding box center [424, 423] width 24 height 11
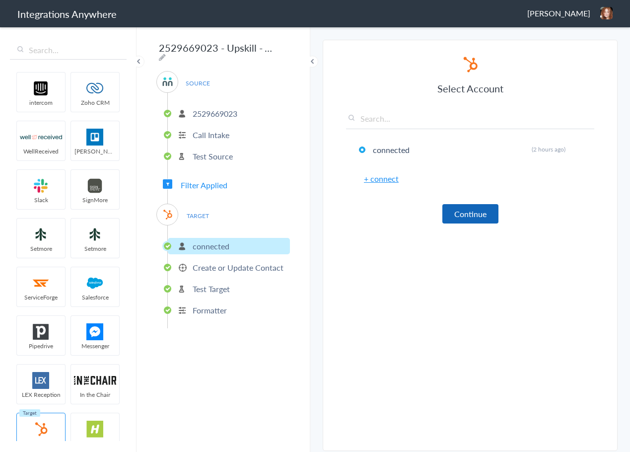
click at [471, 218] on button "Continue" at bounding box center [470, 213] width 56 height 19
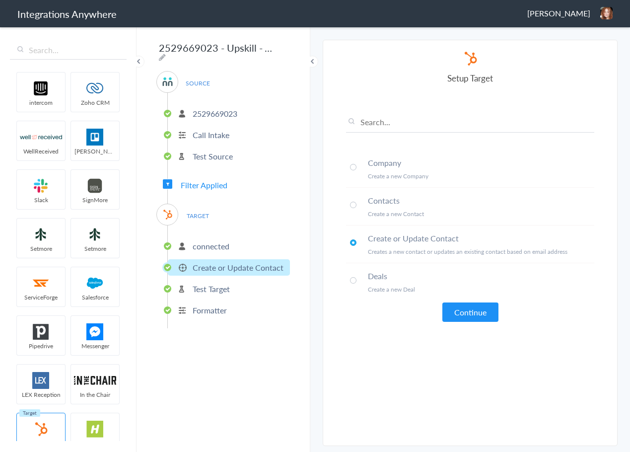
click at [407, 208] on li "Contacts Create a new Contact" at bounding box center [470, 207] width 248 height 38
click at [466, 315] on button "Continue" at bounding box center [470, 311] width 56 height 19
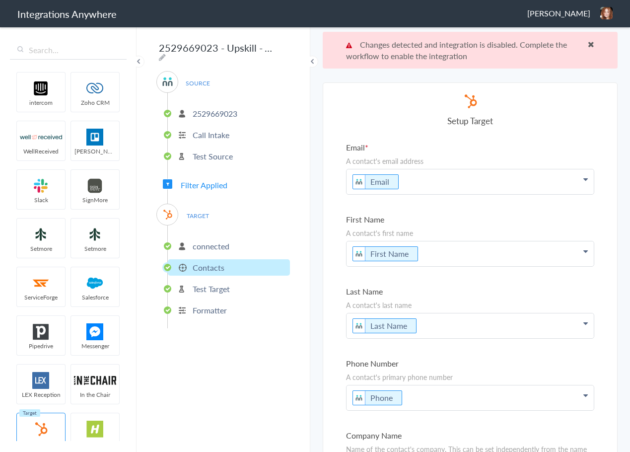
click at [227, 242] on p "connected" at bounding box center [211, 245] width 37 height 11
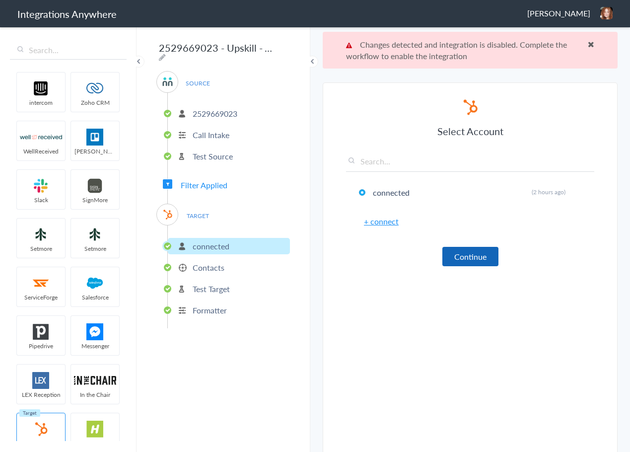
click at [470, 258] on button "Continue" at bounding box center [470, 256] width 56 height 19
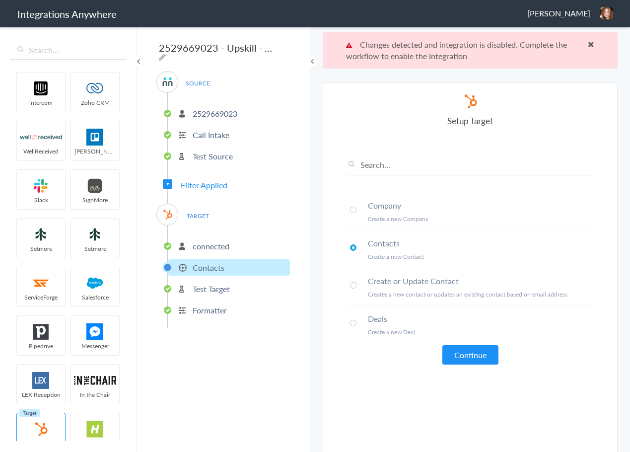
click at [449, 281] on h4 "Create or Update Contact" at bounding box center [481, 280] width 226 height 11
click at [463, 362] on button "Continue" at bounding box center [470, 354] width 56 height 19
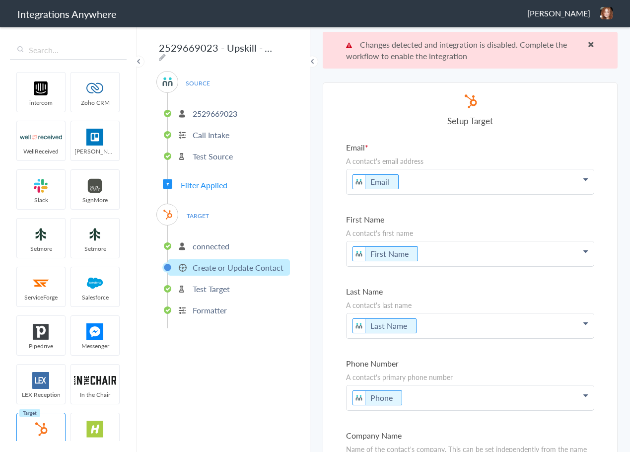
click at [588, 44] on span at bounding box center [591, 44] width 6 height 8
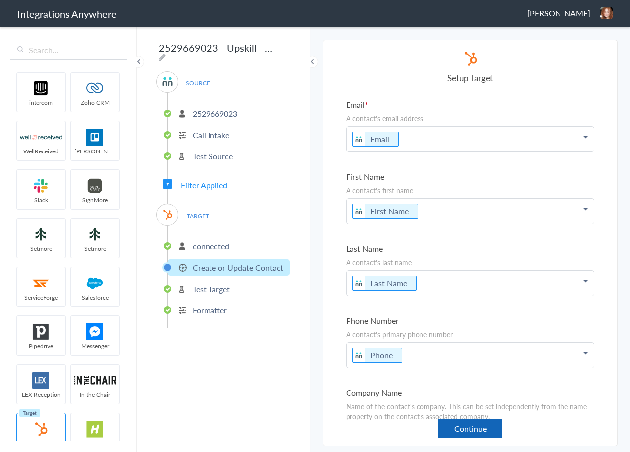
click at [461, 426] on button "Continue" at bounding box center [470, 427] width 65 height 19
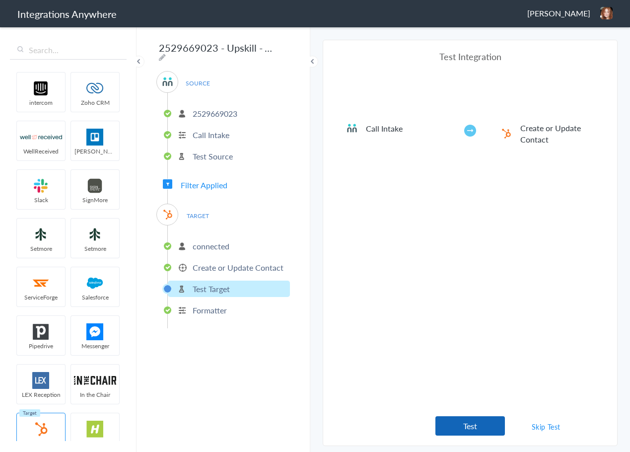
click at [462, 428] on button "Test" at bounding box center [469, 425] width 69 height 19
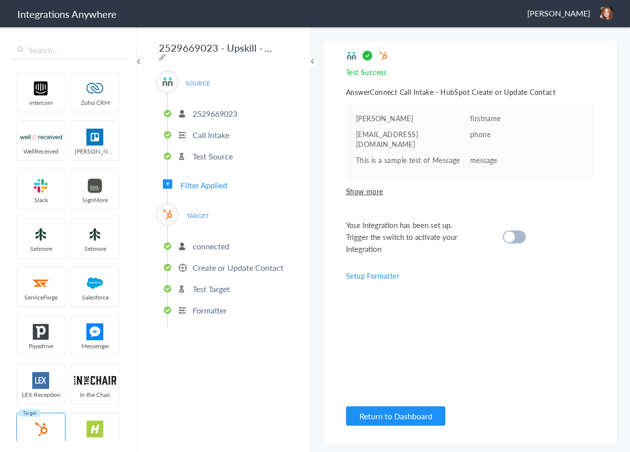
click at [509, 234] on div "Your Integration has been set up. Trigger the switch to activate your Integrati…" at bounding box center [457, 237] width 223 height 36
click at [513, 231] on cite at bounding box center [509, 236] width 11 height 11
click at [383, 270] on link "Setup Formatter" at bounding box center [372, 275] width 53 height 10
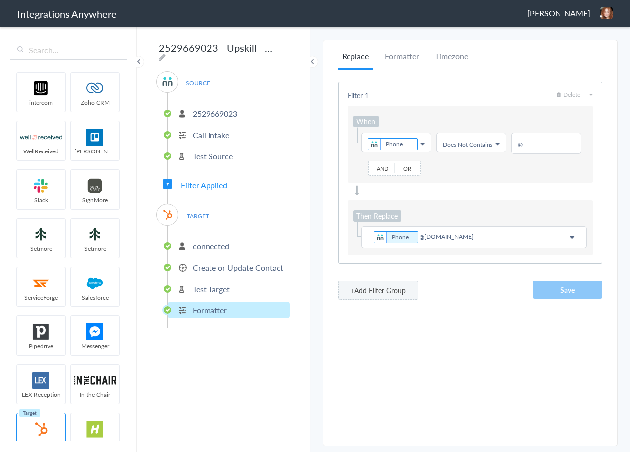
click at [376, 287] on button "+Add Filter Group" at bounding box center [378, 289] width 80 height 19
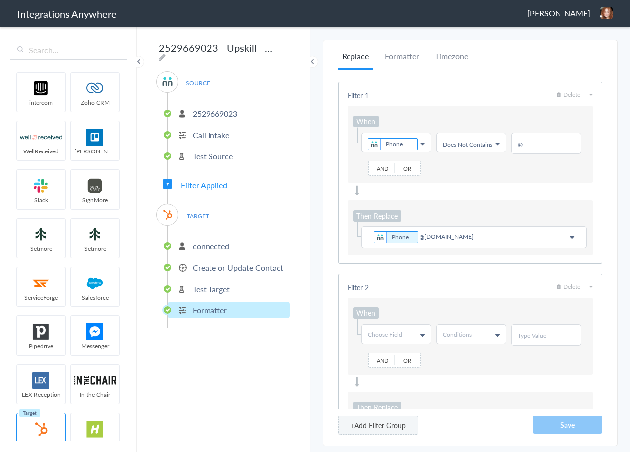
scroll to position [95, 0]
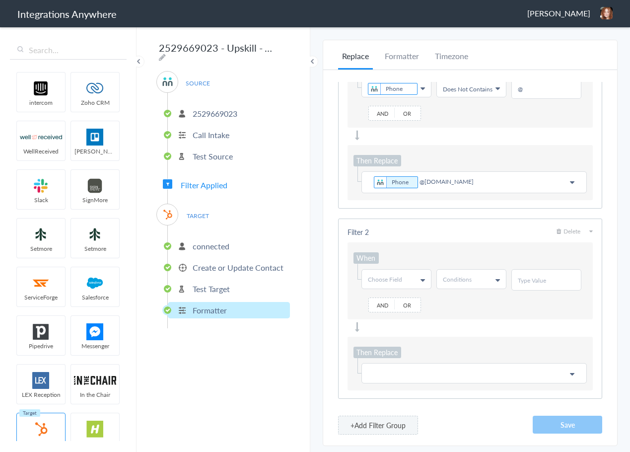
click at [389, 275] on span "Choose Field" at bounding box center [385, 279] width 34 height 8
click at [387, 290] on input "text" at bounding box center [396, 300] width 68 height 20
type input "call"
click at [377, 329] on link "Call Type" at bounding box center [396, 338] width 68 height 18
click at [479, 269] on link "Conditions" at bounding box center [471, 278] width 69 height 19
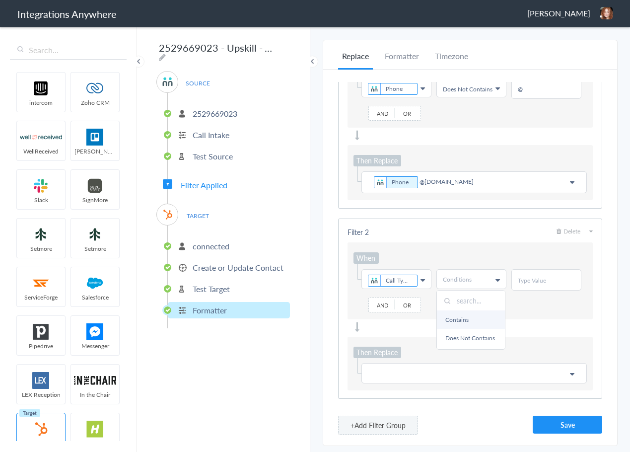
click at [475, 310] on link "Contains" at bounding box center [471, 319] width 68 height 18
click at [511, 275] on div at bounding box center [546, 279] width 70 height 21
click at [518, 280] on input "text" at bounding box center [546, 280] width 57 height 8
type input "new client"
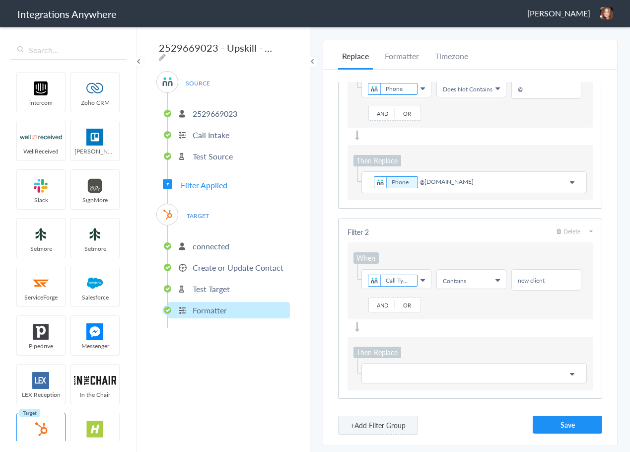
click at [418, 375] on p at bounding box center [474, 373] width 212 height 12
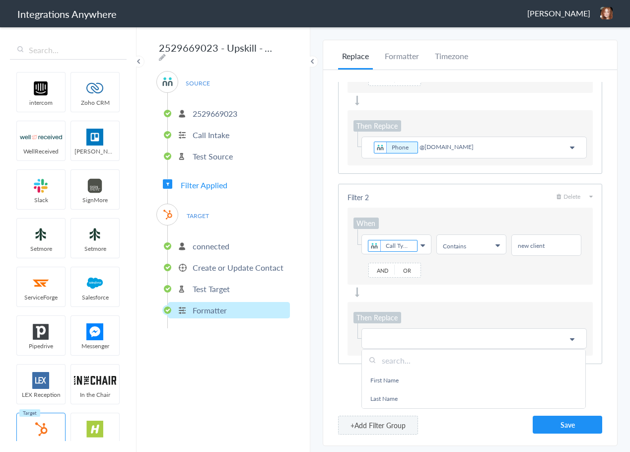
scroll to position [130, 0]
click at [579, 427] on button "Save" at bounding box center [566, 424] width 69 height 18
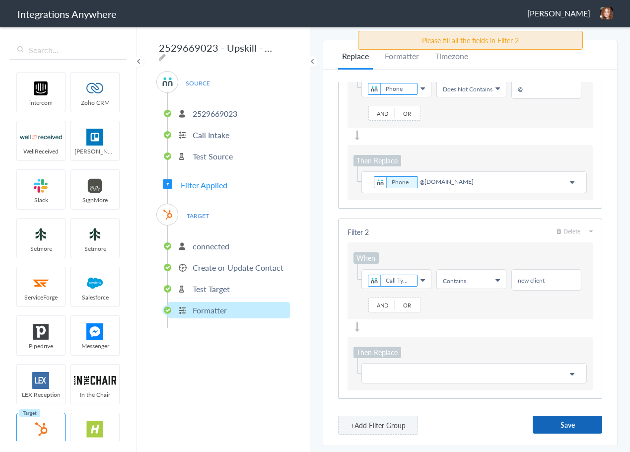
scroll to position [95, 0]
click at [578, 427] on button "Save" at bounding box center [566, 424] width 69 height 18
click at [453, 372] on p at bounding box center [474, 373] width 212 height 12
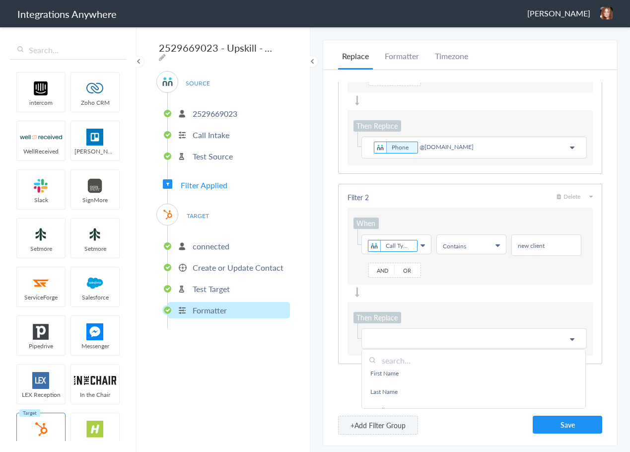
scroll to position [0, 0]
click at [397, 380] on link "First Name" at bounding box center [473, 380] width 223 height 18
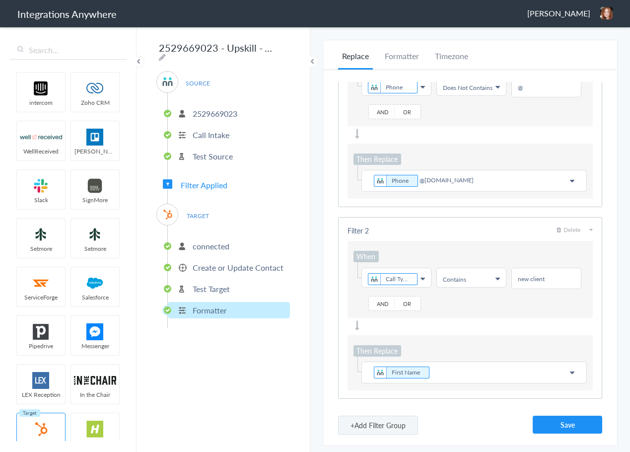
click at [453, 375] on p "First Name" at bounding box center [474, 372] width 212 height 14
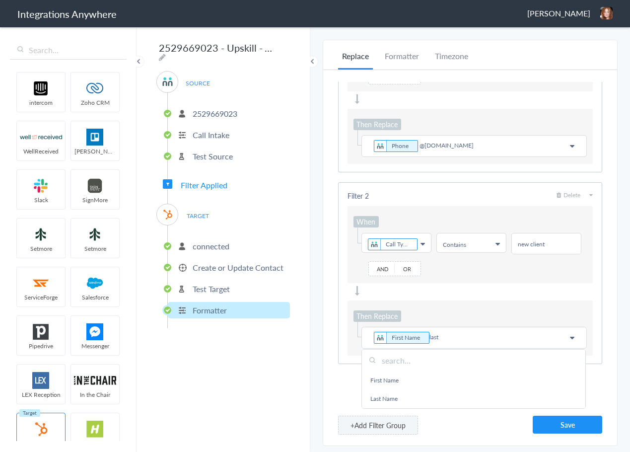
scroll to position [131, 0]
click at [416, 395] on link "Last Name" at bounding box center [473, 398] width 223 height 18
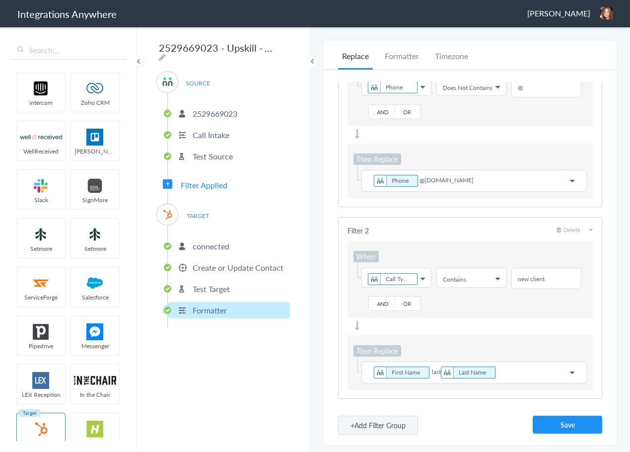
click at [436, 372] on p "First Name last Last Name" at bounding box center [474, 372] width 212 height 14
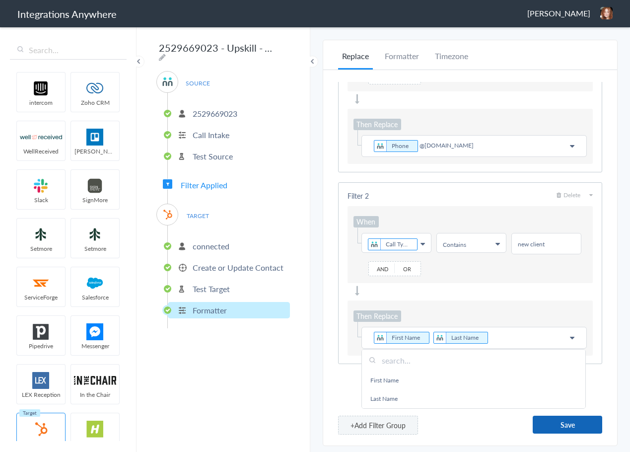
click at [557, 426] on button "Save" at bounding box center [566, 424] width 69 height 18
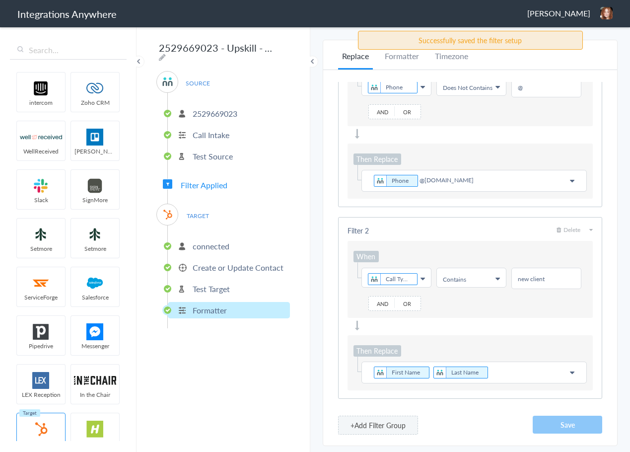
click at [603, 15] on img at bounding box center [606, 13] width 12 height 12
click at [583, 50] on li "Dashboard" at bounding box center [585, 51] width 68 height 15
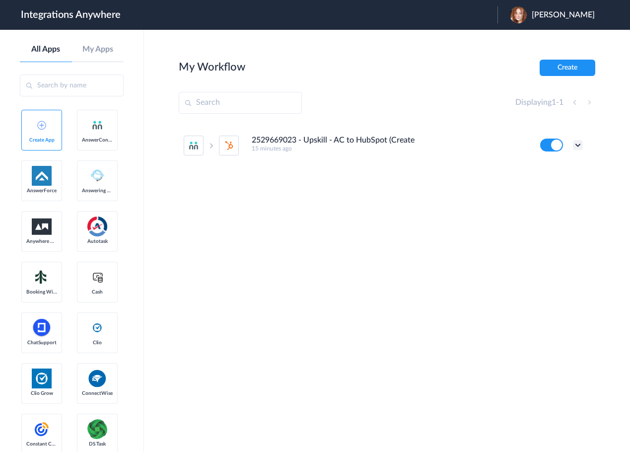
click at [579, 144] on icon at bounding box center [578, 145] width 10 height 10
click at [549, 191] on li "Task history" at bounding box center [550, 186] width 65 height 18
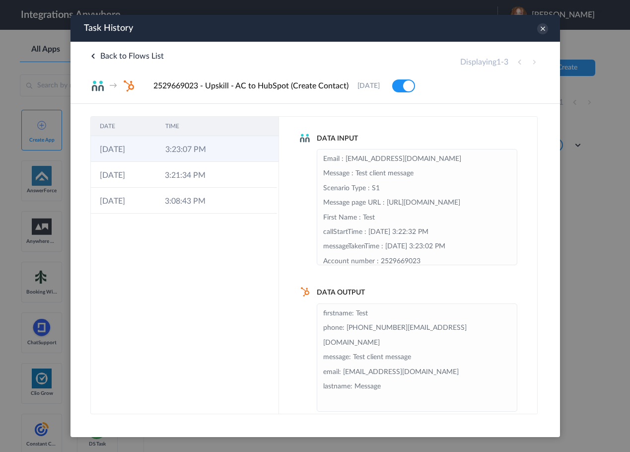
click at [193, 154] on td "3:23:07 PM" at bounding box center [189, 149] width 66 height 26
click at [193, 154] on td "3:23:07 PM" at bounding box center [187, 149] width 65 height 26
click at [545, 27] on icon at bounding box center [541, 28] width 11 height 11
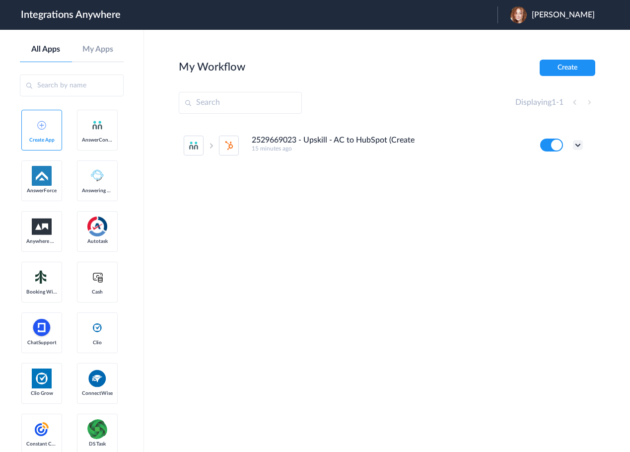
click at [580, 146] on icon at bounding box center [578, 145] width 10 height 10
click at [553, 185] on link "Task history" at bounding box center [550, 186] width 48 height 7
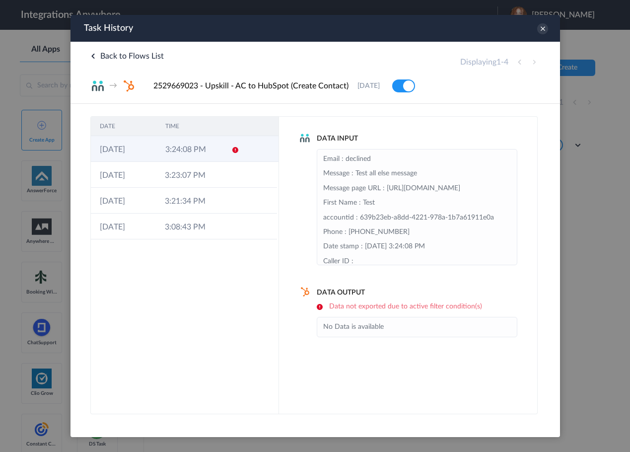
click at [232, 151] on icon at bounding box center [235, 150] width 8 height 8
click at [232, 152] on icon at bounding box center [234, 150] width 8 height 8
click at [542, 29] on icon at bounding box center [541, 28] width 11 height 11
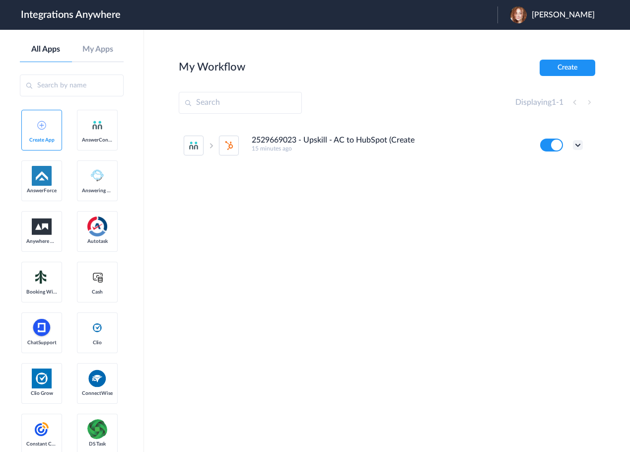
click at [579, 147] on icon at bounding box center [578, 145] width 10 height 10
click at [558, 171] on li "Edit" at bounding box center [550, 168] width 65 height 18
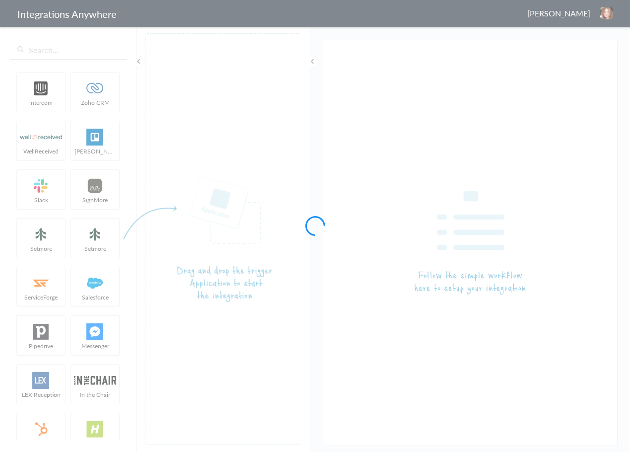
type input "2529669023 - Upskill - AC to HubSpot (Create Contact)"
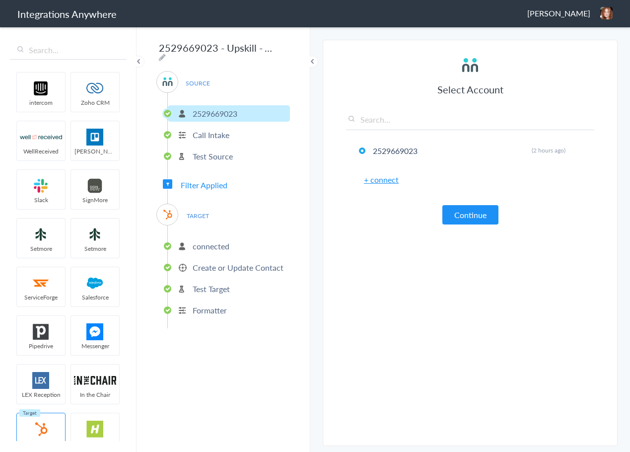
click at [464, 211] on button "Continue" at bounding box center [470, 214] width 56 height 19
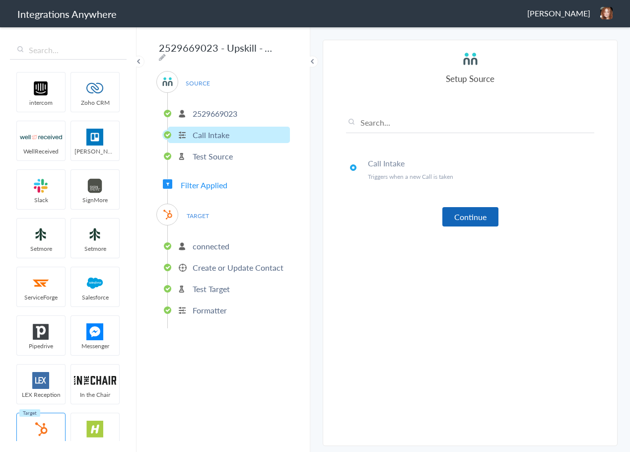
click at [465, 220] on button "Continue" at bounding box center [470, 216] width 56 height 19
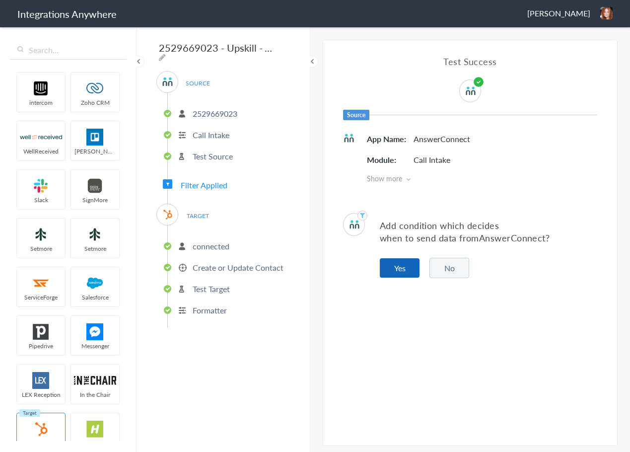
click at [399, 274] on button "Yes" at bounding box center [400, 267] width 40 height 19
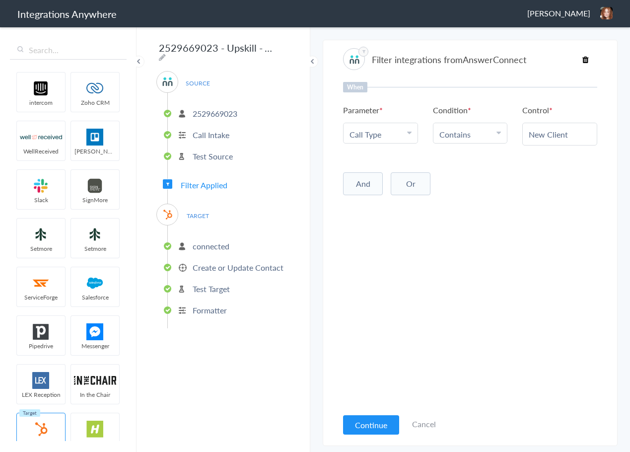
click at [432, 424] on link "Cancel" at bounding box center [424, 423] width 24 height 11
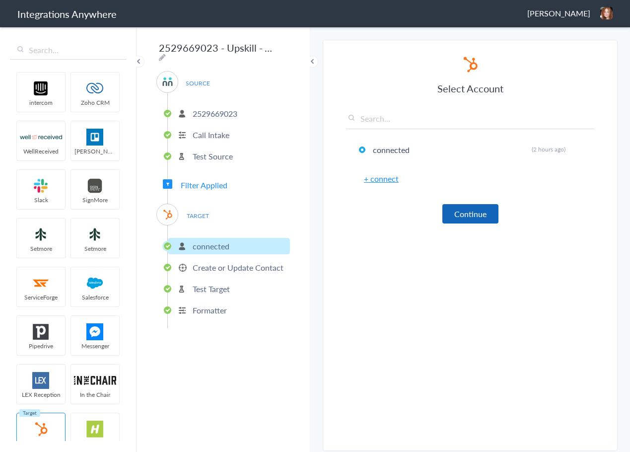
click at [481, 208] on button "Continue" at bounding box center [470, 213] width 56 height 19
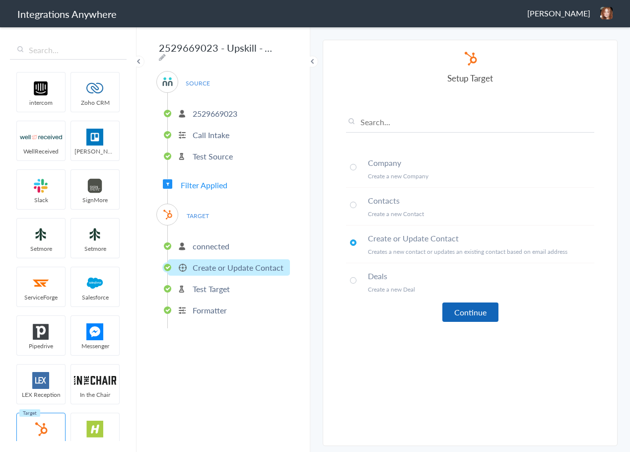
click at [469, 306] on button "Continue" at bounding box center [470, 311] width 56 height 19
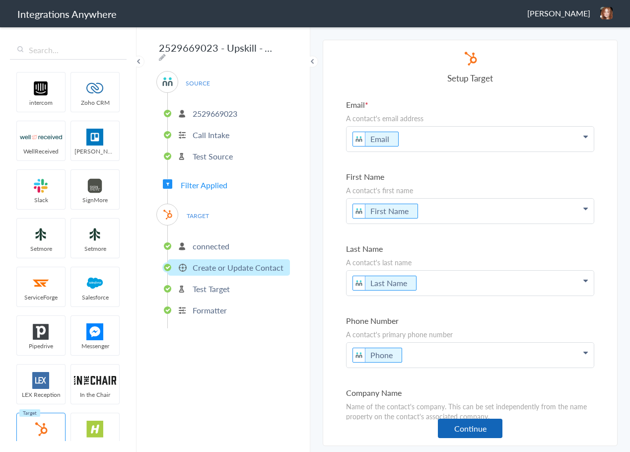
click at [482, 425] on button "Continue" at bounding box center [470, 427] width 65 height 19
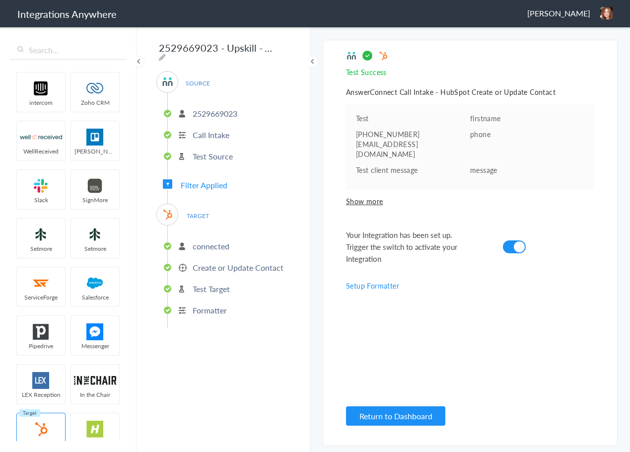
click at [370, 280] on link "Setup Formatter" at bounding box center [372, 285] width 53 height 10
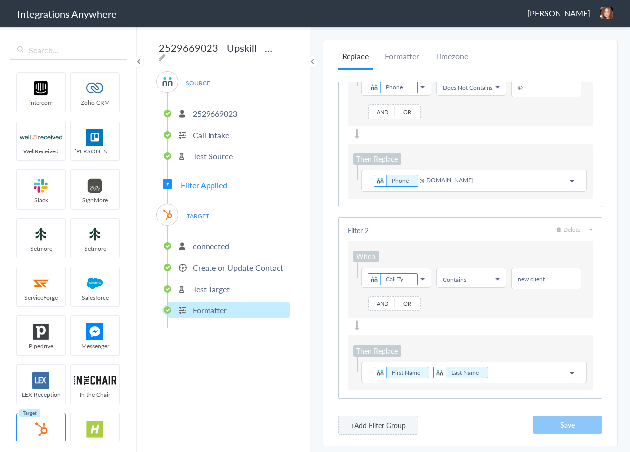
scroll to position [96, 0]
click at [567, 225] on span "Delete" at bounding box center [568, 229] width 24 height 8
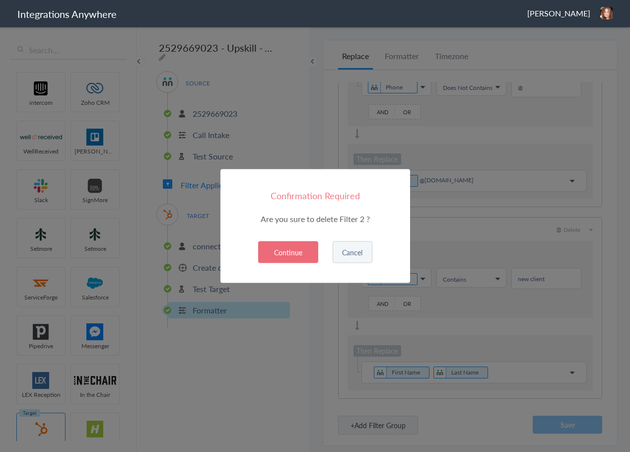
click at [288, 249] on button "Continue" at bounding box center [288, 252] width 60 height 22
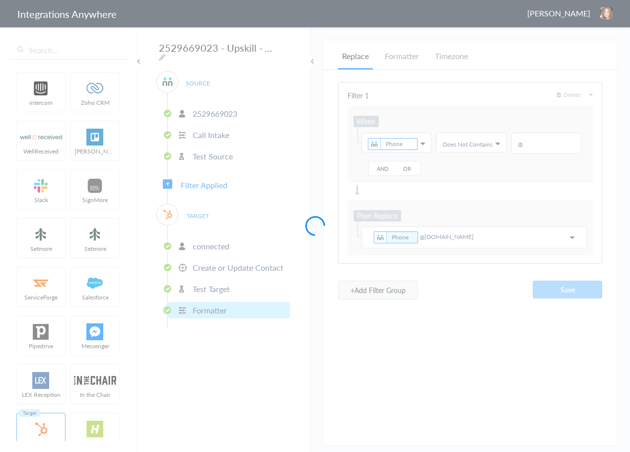
scroll to position [0, 0]
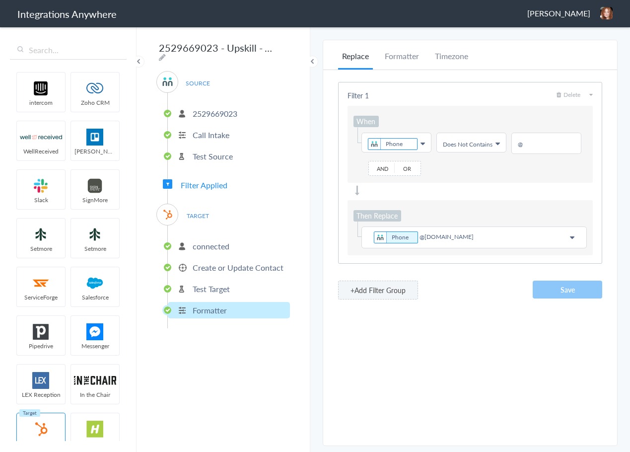
click at [574, 93] on span "Delete" at bounding box center [568, 94] width 24 height 8
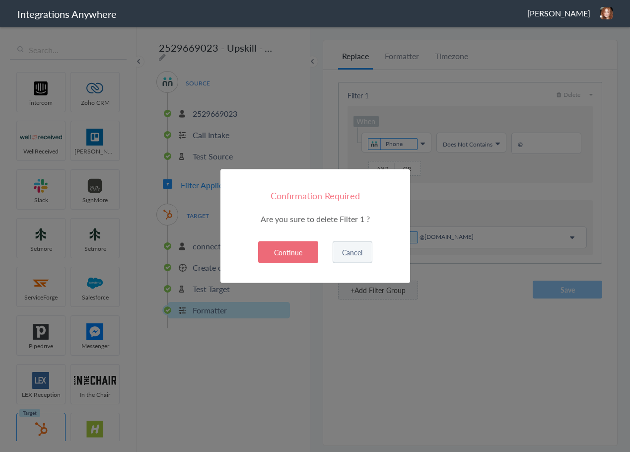
click at [290, 255] on button "Continue" at bounding box center [288, 252] width 60 height 22
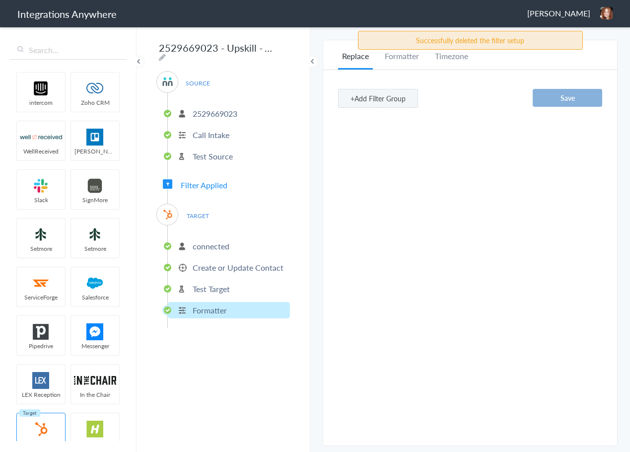
click at [575, 105] on button "Save" at bounding box center [566, 98] width 69 height 18
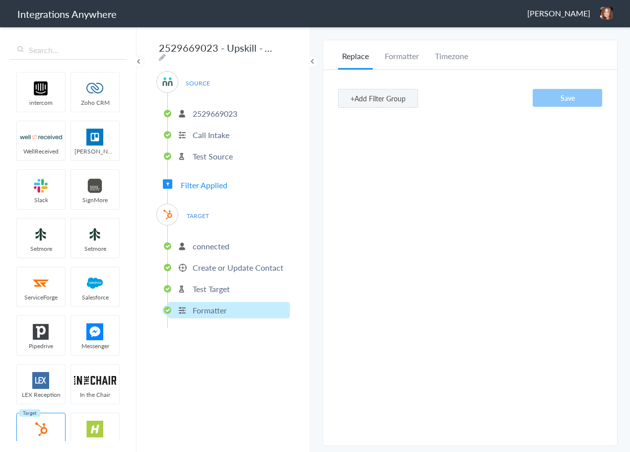
click at [581, 13] on span "[PERSON_NAME]" at bounding box center [558, 12] width 63 height 11
click at [577, 55] on li "Dashboard" at bounding box center [585, 51] width 68 height 15
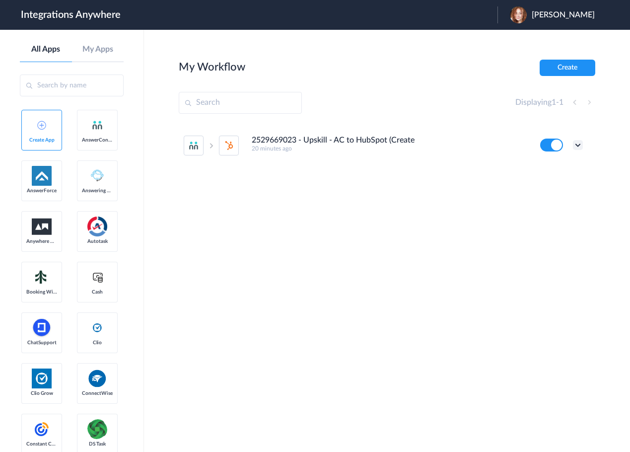
click at [578, 148] on icon at bounding box center [578, 145] width 10 height 10
click at [398, 66] on div "My Workflow Create" at bounding box center [387, 68] width 416 height 16
click at [579, 145] on icon at bounding box center [578, 145] width 10 height 10
click at [328, 67] on div "My Workflow Create" at bounding box center [387, 68] width 416 height 16
click at [579, 147] on icon at bounding box center [578, 145] width 10 height 10
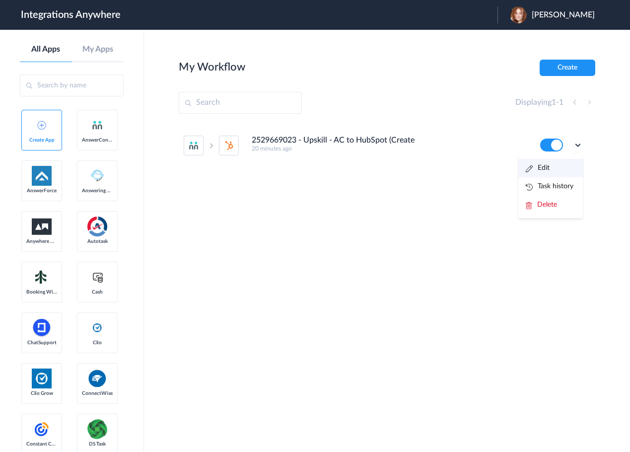
click at [550, 164] on li "Edit" at bounding box center [550, 168] width 65 height 18
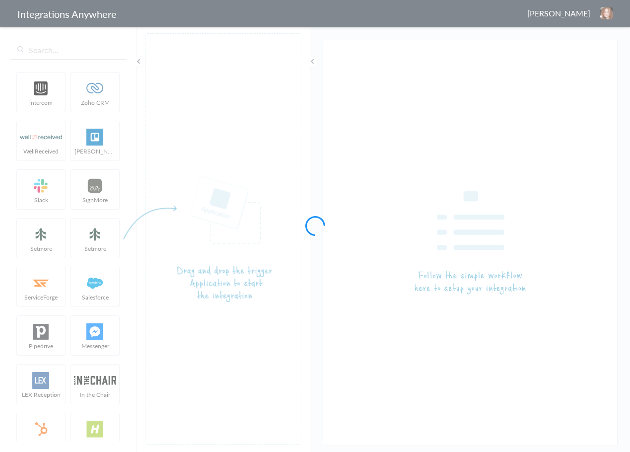
type input "2529669023 - Upskill - AC to HubSpot (Create Contact)"
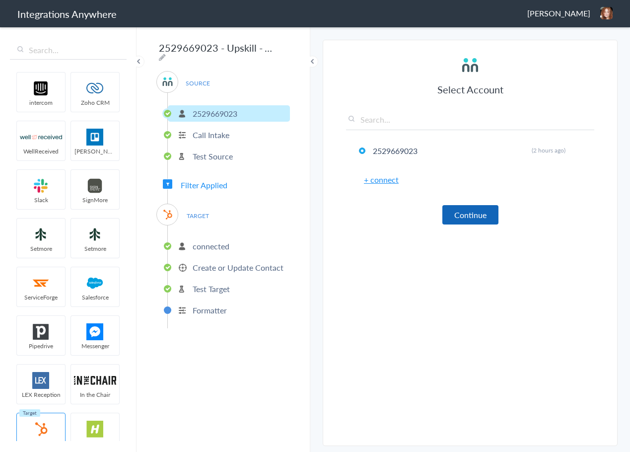
click at [472, 222] on button "Continue" at bounding box center [470, 214] width 56 height 19
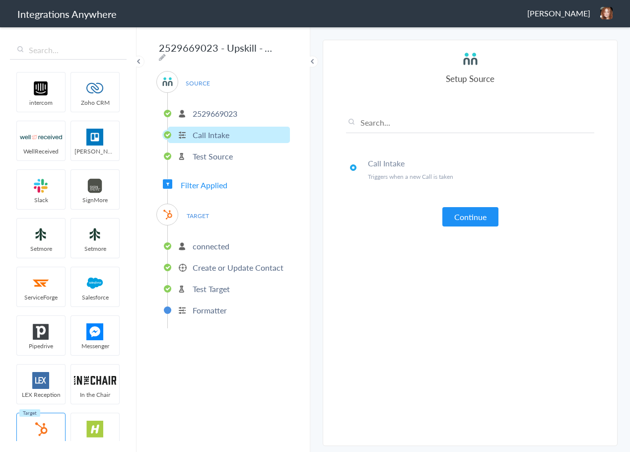
click at [472, 222] on button "Continue" at bounding box center [470, 216] width 56 height 19
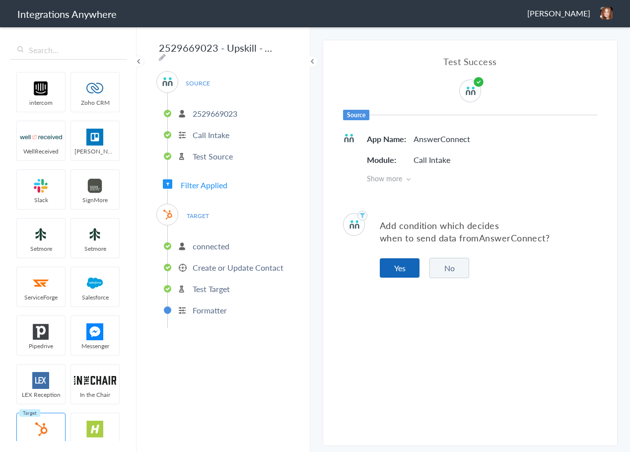
click at [404, 267] on button "Yes" at bounding box center [400, 267] width 40 height 19
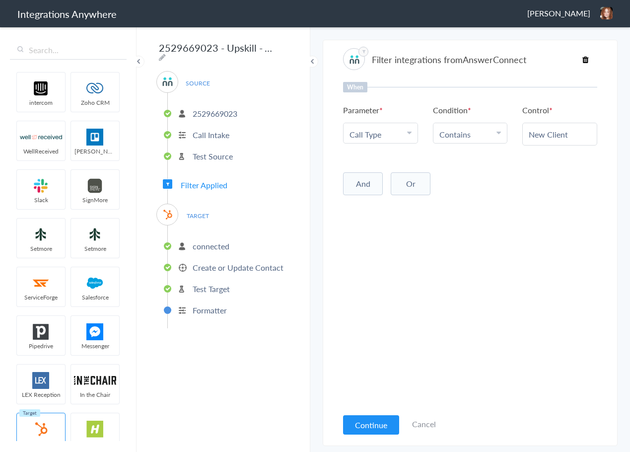
drag, startPoint x: 404, startPoint y: 267, endPoint x: 380, endPoint y: 275, distance: 25.4
click at [380, 275] on div "When Parameter Choose Parameter Call Type First Name Last Name Email Phone Call…" at bounding box center [470, 245] width 254 height 326
click at [370, 187] on button "And" at bounding box center [363, 183] width 40 height 23
click at [373, 202] on span "Choose Parameter" at bounding box center [376, 203] width 55 height 11
click at [378, 224] on input "text" at bounding box center [380, 231] width 74 height 21
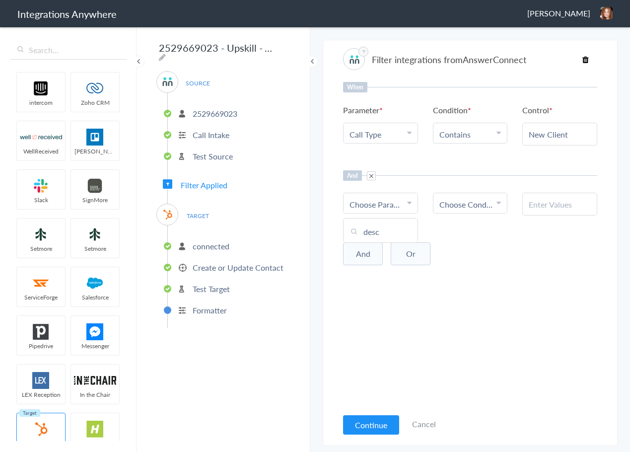
click at [460, 225] on div "When Parameter Choose Parameter Call Type First Name Last Name Email Phone Call…" at bounding box center [470, 245] width 254 height 326
click at [591, 203] on div at bounding box center [559, 204] width 75 height 23
click at [567, 203] on input "text" at bounding box center [560, 203] width 62 height 11
click at [393, 205] on span "Choose Parameter" at bounding box center [376, 203] width 55 height 11
click at [379, 230] on input "text" at bounding box center [380, 231] width 74 height 21
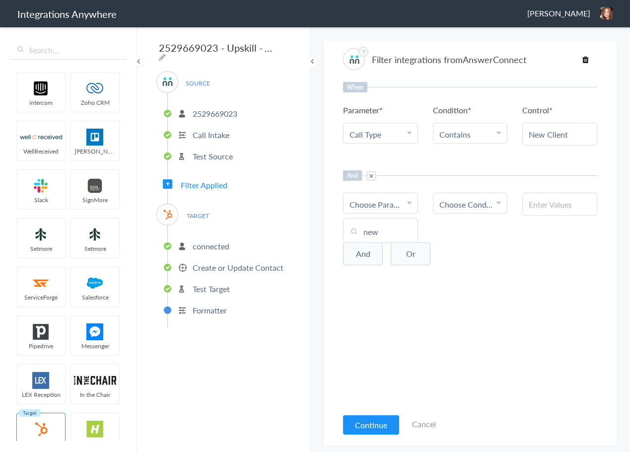
type input "new"
click at [585, 305] on div "When Parameter Choose Parameter Call Type First Name Last Name Email Phone Call…" at bounding box center [470, 245] width 254 height 326
click at [368, 177] on span at bounding box center [371, 175] width 9 height 9
click at [382, 425] on button "Continue" at bounding box center [371, 424] width 56 height 19
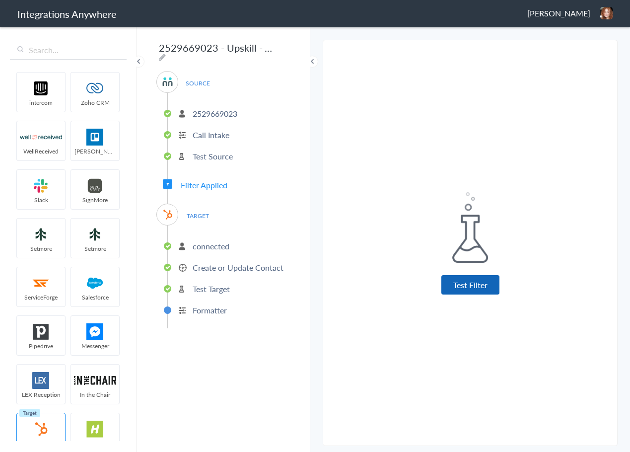
click at [478, 286] on button "Test Filter" at bounding box center [470, 284] width 58 height 19
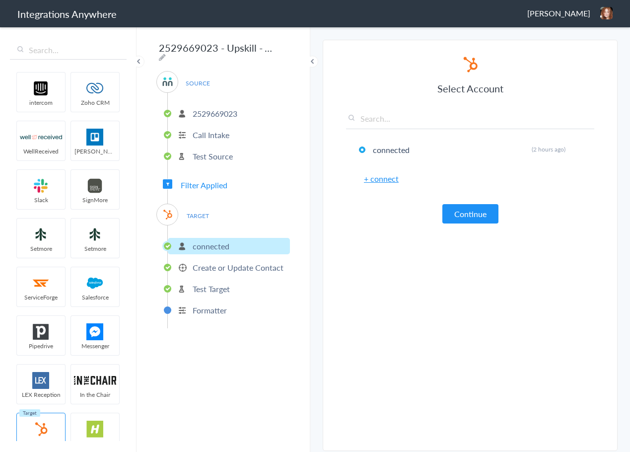
click at [390, 180] on link "+ connect" at bounding box center [381, 178] width 35 height 11
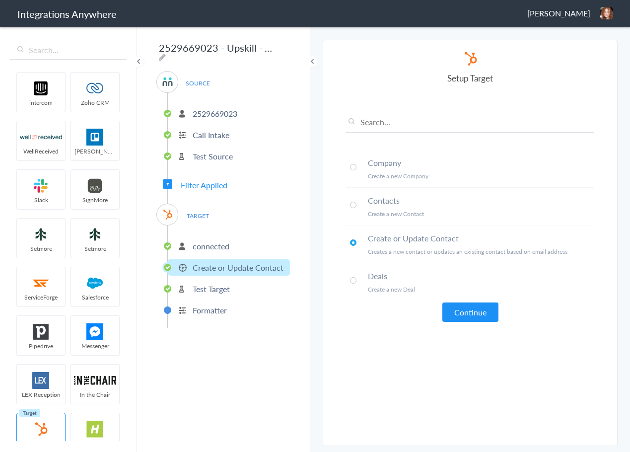
click at [479, 308] on button "Continue" at bounding box center [470, 311] width 56 height 19
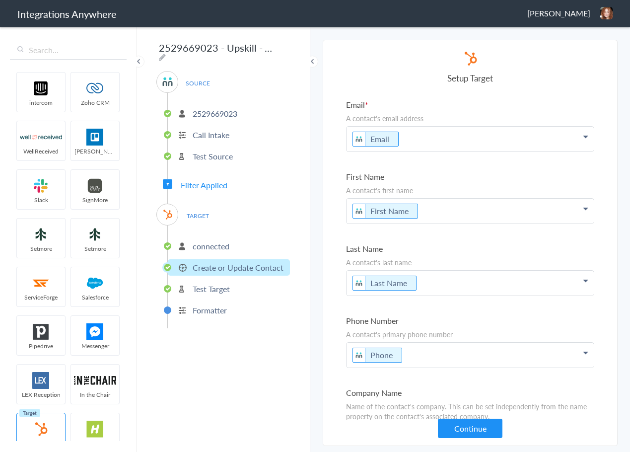
click at [447, 94] on article "Select Account connected Rename Delete (2 hours ago) + connect Continue Setup T…" at bounding box center [470, 242] width 248 height 385
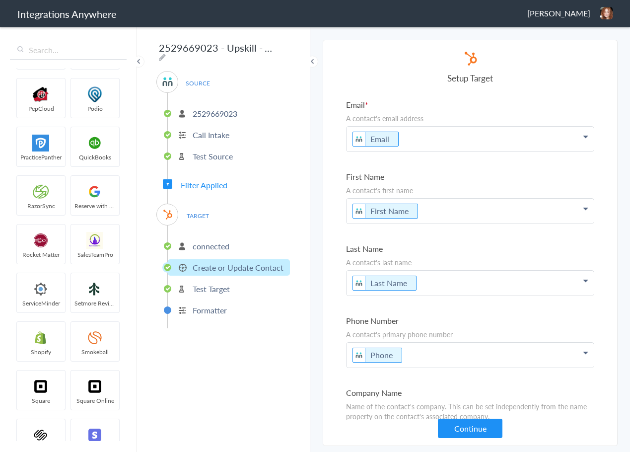
click at [517, 107] on label "Email" at bounding box center [470, 104] width 248 height 11
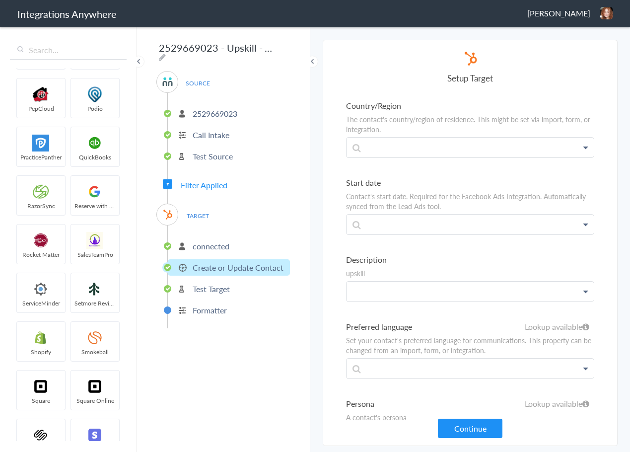
click at [372, 294] on p at bounding box center [469, 291] width 247 height 20
click at [366, 342] on link "Call Type" at bounding box center [469, 341] width 247 height 21
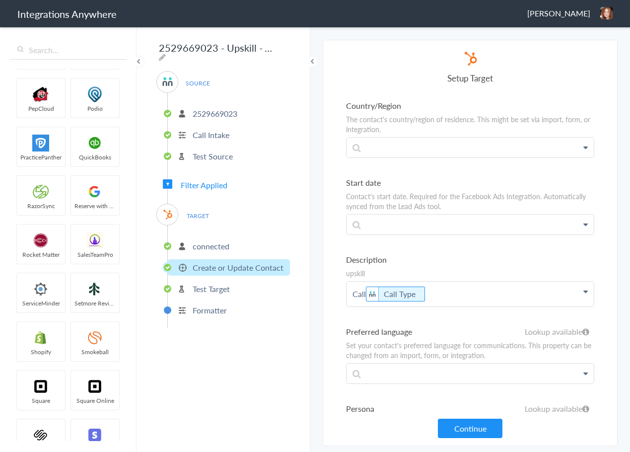
click at [364, 297] on p "Call Call Type" at bounding box center [469, 293] width 247 height 25
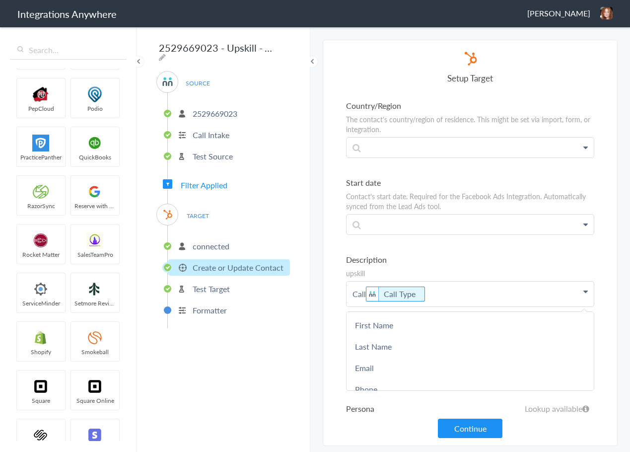
click at [365, 298] on p "Call Call Type" at bounding box center [469, 293] width 247 height 25
click at [460, 424] on button "Continue" at bounding box center [470, 427] width 65 height 19
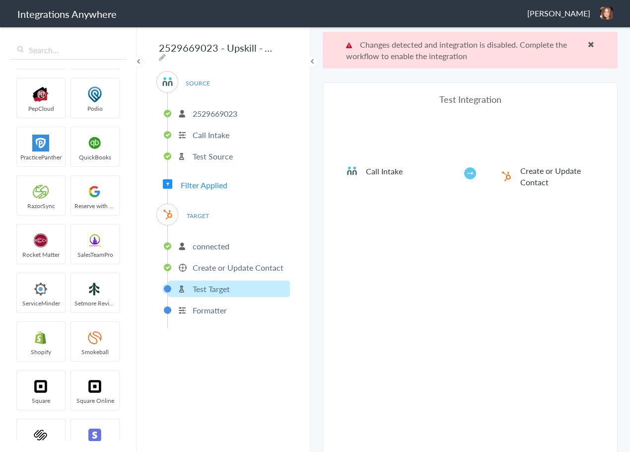
click at [588, 42] on span at bounding box center [591, 44] width 6 height 8
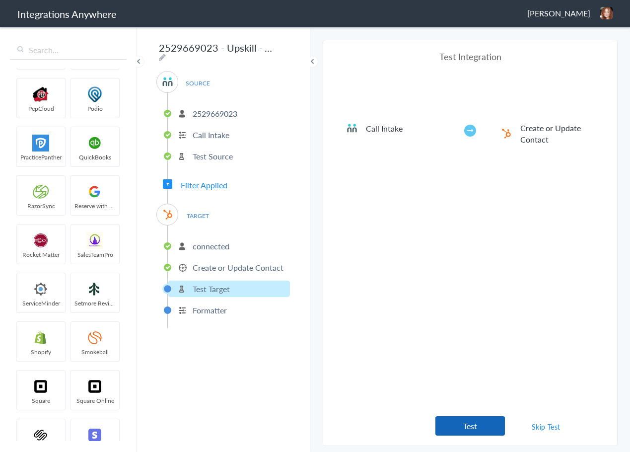
click at [477, 421] on button "Test" at bounding box center [469, 425] width 69 height 19
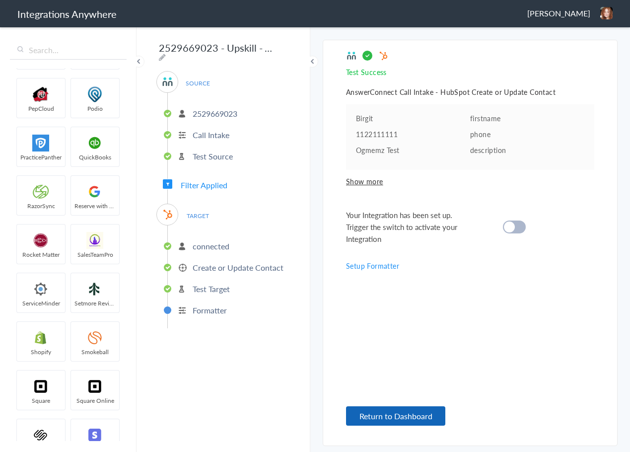
click at [409, 418] on button "Return to Dashboard" at bounding box center [395, 415] width 99 height 19
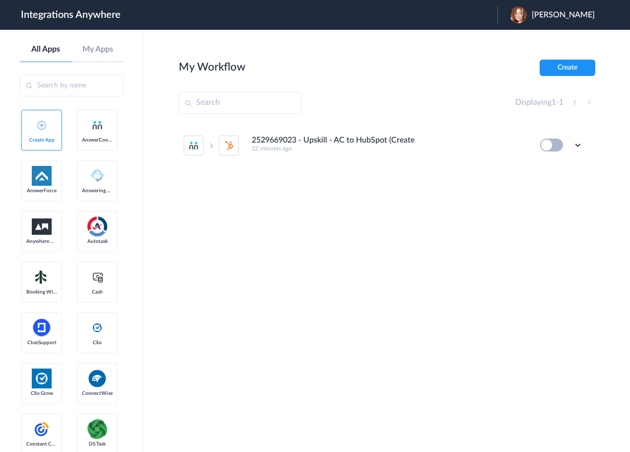
click at [548, 145] on button at bounding box center [551, 144] width 23 height 13
click at [578, 144] on icon at bounding box center [578, 145] width 10 height 10
click at [547, 169] on link "Edit" at bounding box center [538, 167] width 24 height 7
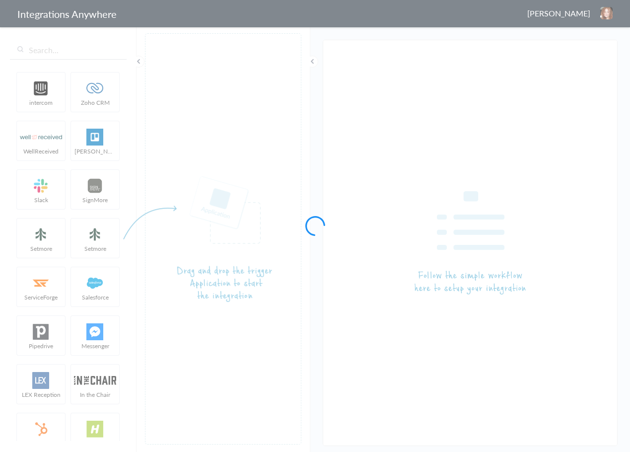
type input "2529669023 - Upskill - AC to HubSpot (Create Contact)"
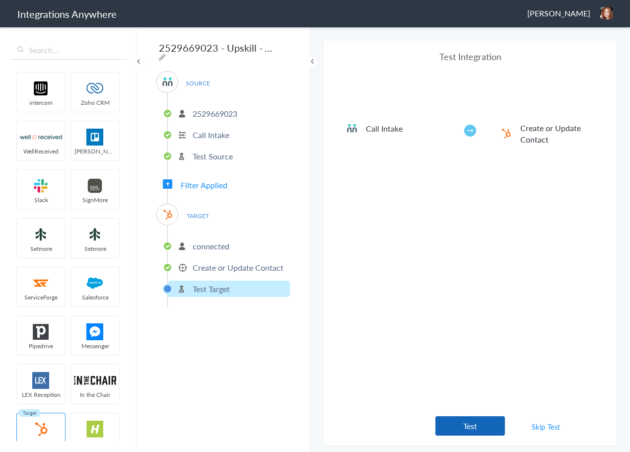
click at [470, 423] on button "Test" at bounding box center [469, 425] width 69 height 19
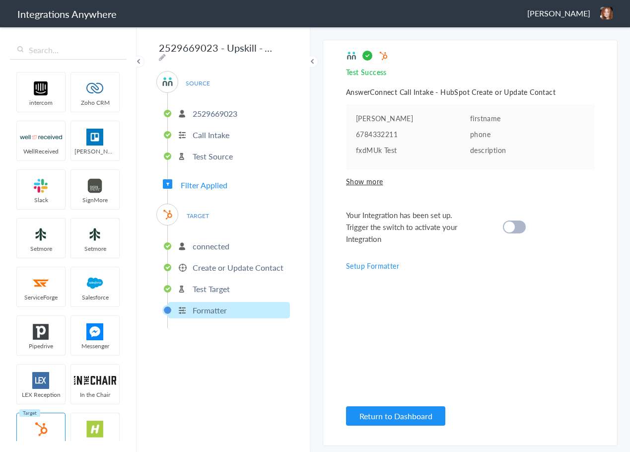
click at [513, 223] on cite at bounding box center [509, 226] width 11 height 11
click at [406, 418] on button "Return to Dashboard" at bounding box center [395, 415] width 99 height 19
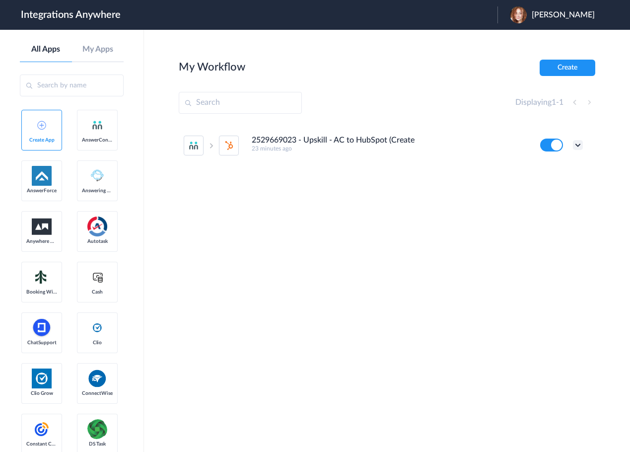
click at [577, 141] on icon at bounding box center [578, 145] width 10 height 10
click at [543, 184] on link "Task history" at bounding box center [550, 186] width 48 height 7
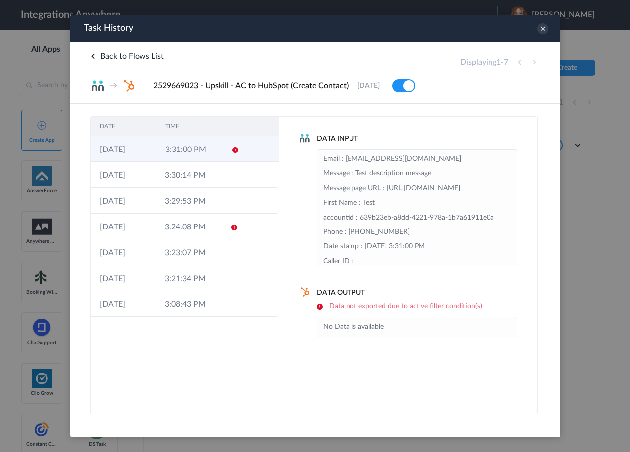
click at [217, 147] on td "3:31:00 PM" at bounding box center [189, 149] width 66 height 26
click at [219, 147] on td "3:31:00 PM" at bounding box center [187, 149] width 65 height 26
click at [543, 29] on icon at bounding box center [541, 28] width 11 height 11
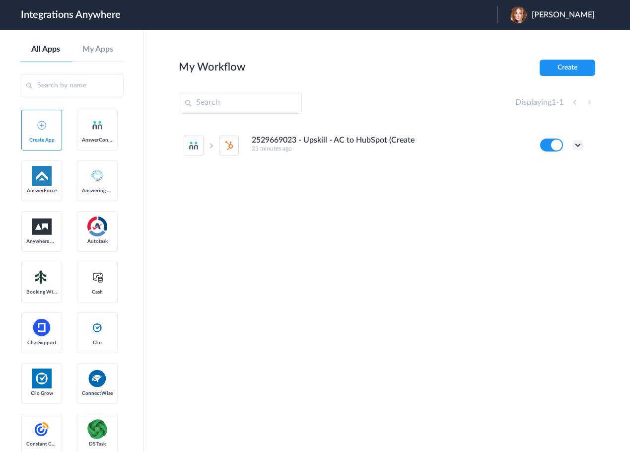
click at [581, 145] on icon at bounding box center [578, 145] width 10 height 10
click at [554, 167] on li "Edit" at bounding box center [550, 168] width 65 height 18
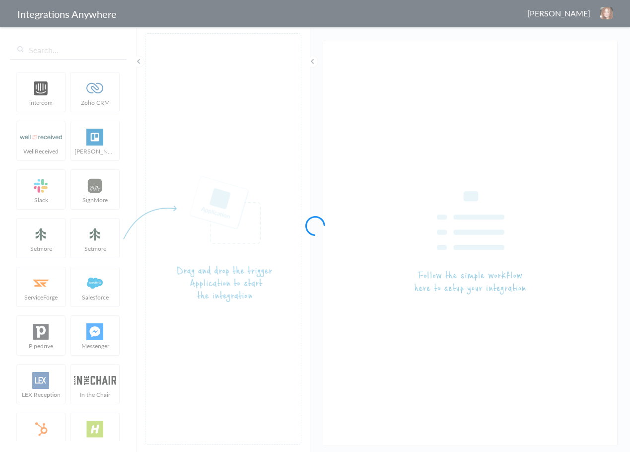
type input "2529669023 - Upskill - AC to HubSpot (Create Contact)"
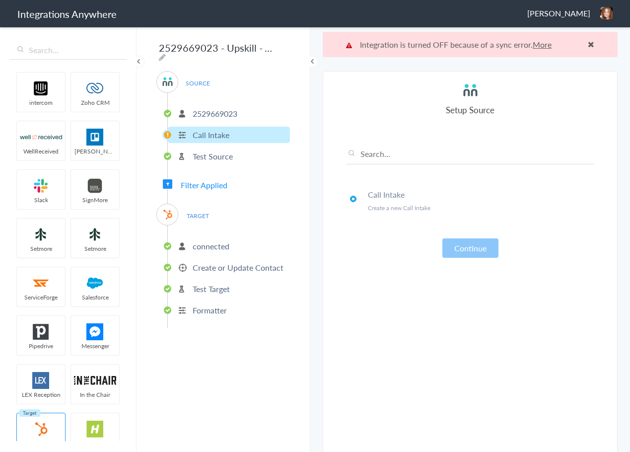
click at [539, 43] on link "More" at bounding box center [541, 44] width 19 height 11
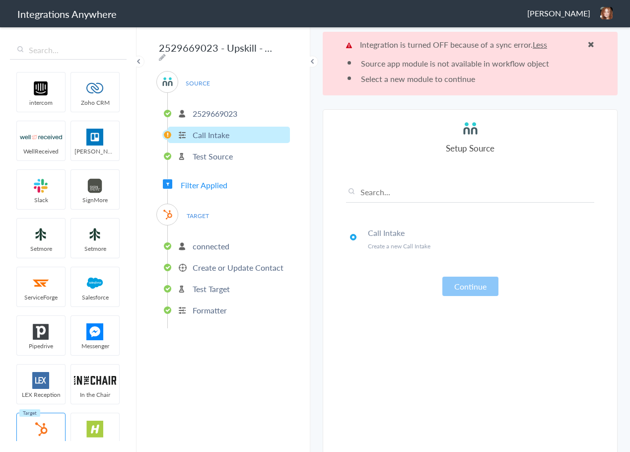
click at [590, 43] on span at bounding box center [591, 44] width 6 height 8
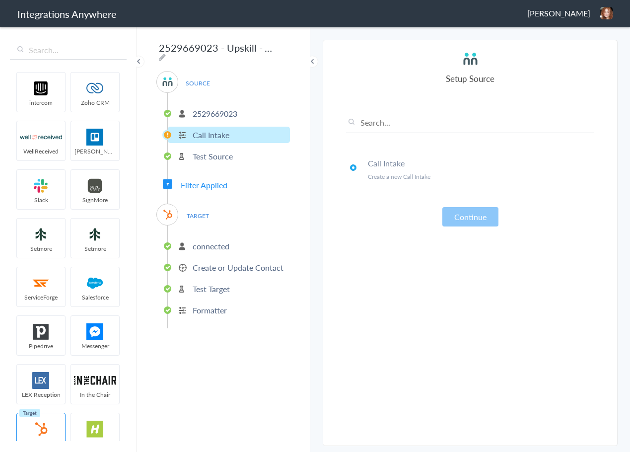
click at [225, 108] on p "2529669023" at bounding box center [215, 113] width 45 height 11
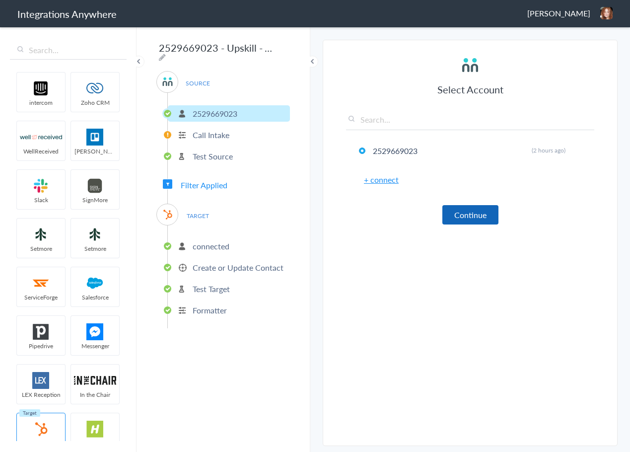
click at [486, 215] on button "Continue" at bounding box center [470, 214] width 56 height 19
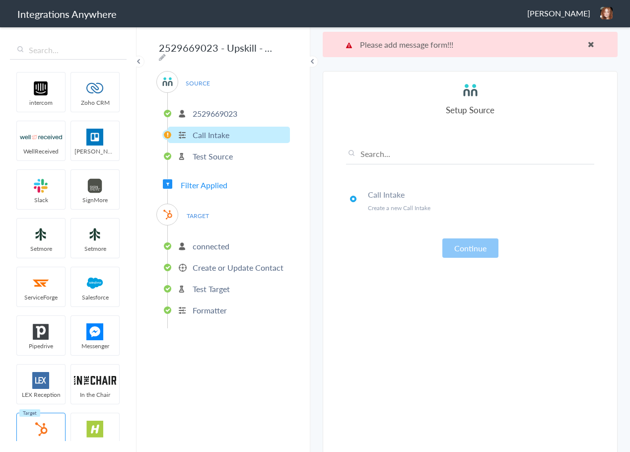
click at [542, 204] on p "Create a new Call Intake" at bounding box center [481, 207] width 226 height 8
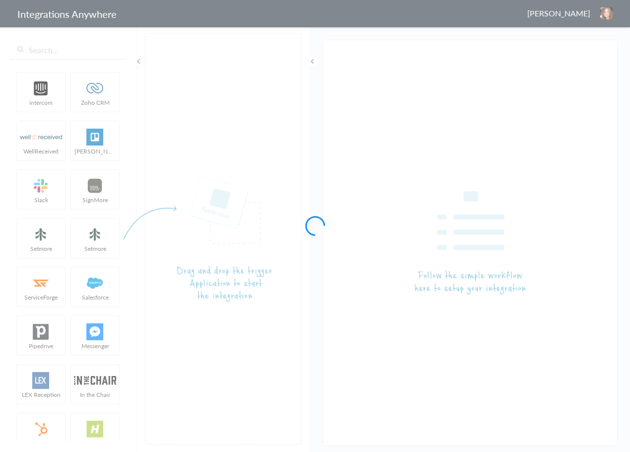
type input "2529669023 - Upskill - AC to HubSpot (Create Contact)"
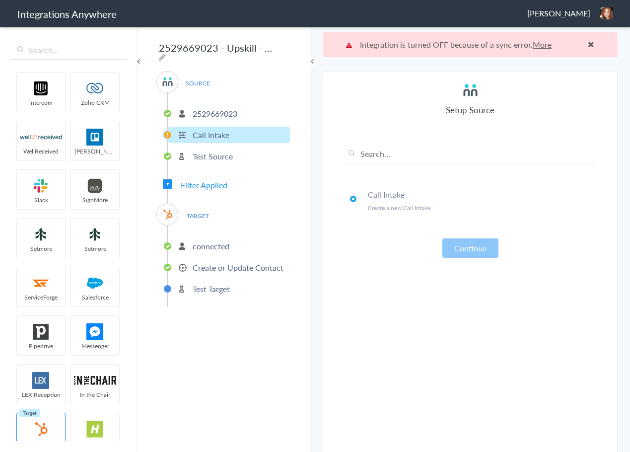
click at [425, 205] on p "Create a new Call Intake" at bounding box center [481, 207] width 226 height 8
click at [467, 247] on button "Continue" at bounding box center [470, 247] width 56 height 19
click at [396, 156] on input "text" at bounding box center [470, 156] width 248 height 16
click at [206, 114] on p "2529669023" at bounding box center [215, 113] width 45 height 11
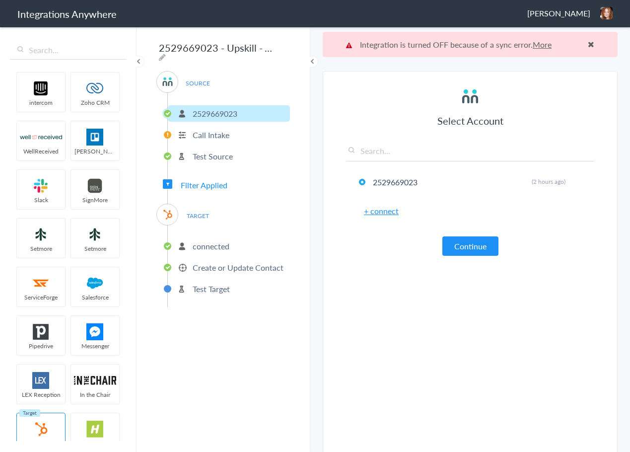
click at [381, 210] on link "+ connect" at bounding box center [381, 210] width 35 height 11
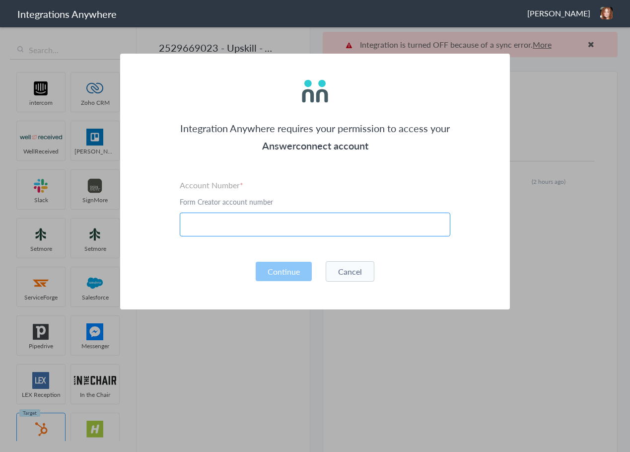
click at [285, 225] on input "text" at bounding box center [315, 224] width 270 height 24
paste input "2529669023"
type input "2529669023"
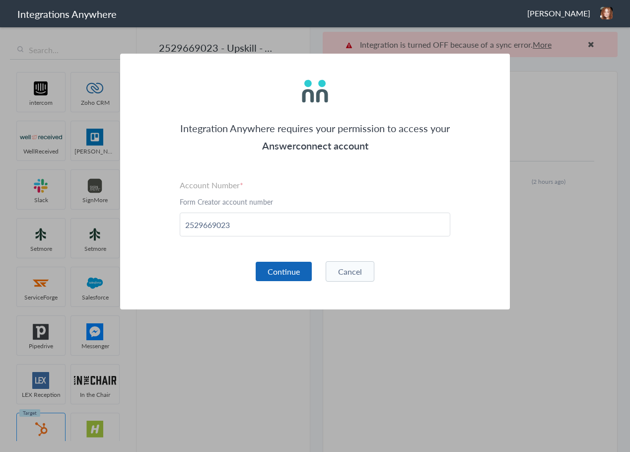
click at [293, 266] on button "Continue" at bounding box center [284, 271] width 56 height 19
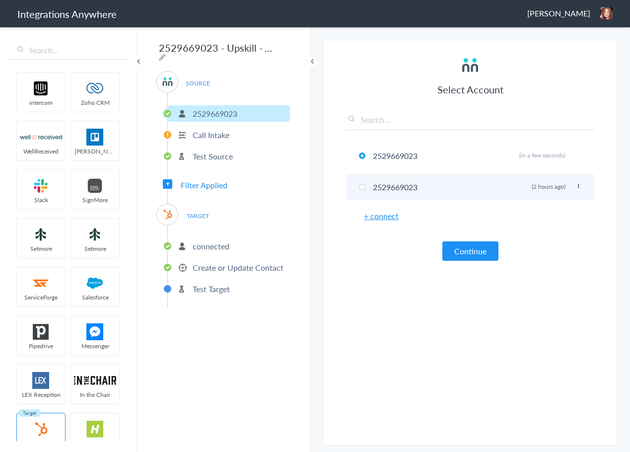
click at [578, 185] on icon at bounding box center [578, 186] width 6 height 5
click at [575, 184] on icon at bounding box center [578, 186] width 6 height 5
click at [577, 186] on icon at bounding box center [578, 186] width 6 height 5
click at [354, 192] on li "2529669023 Rename Delete (2 hours ago)" at bounding box center [470, 187] width 248 height 26
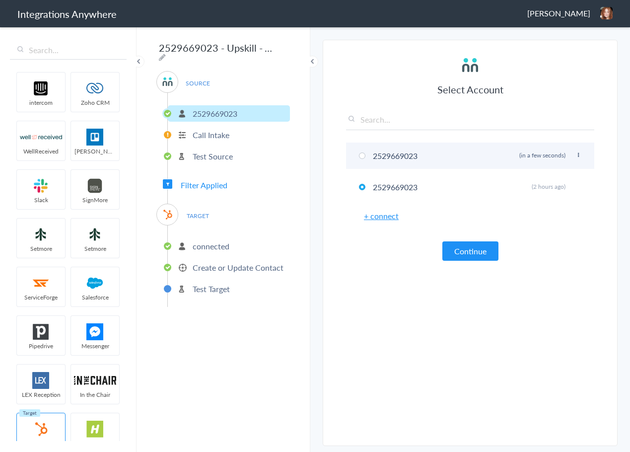
click at [374, 158] on li "2529669023 Rename Delete (in a few seconds)" at bounding box center [470, 155] width 248 height 26
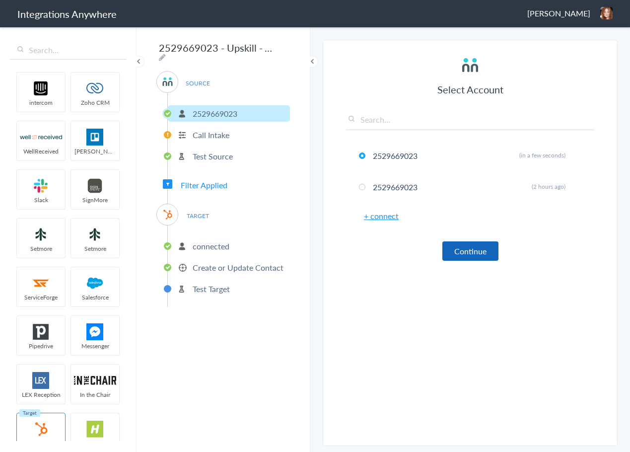
click at [472, 251] on button "Continue" at bounding box center [470, 250] width 56 height 19
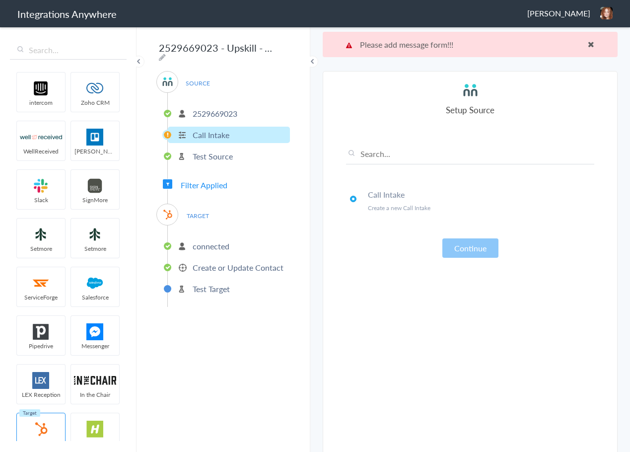
click at [232, 108] on p "2529669023" at bounding box center [215, 113] width 45 height 11
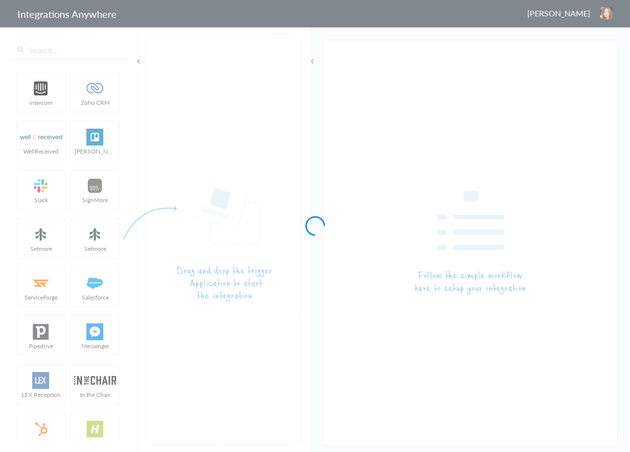
type input "2529669023 - Upskill - AC to HubSpot (Create Contact)"
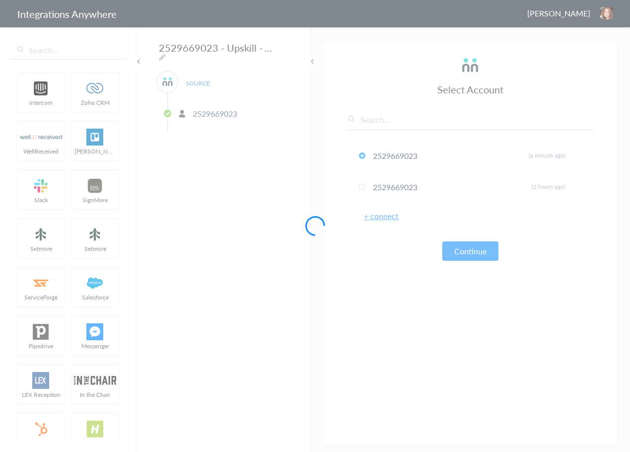
type input "New Client"
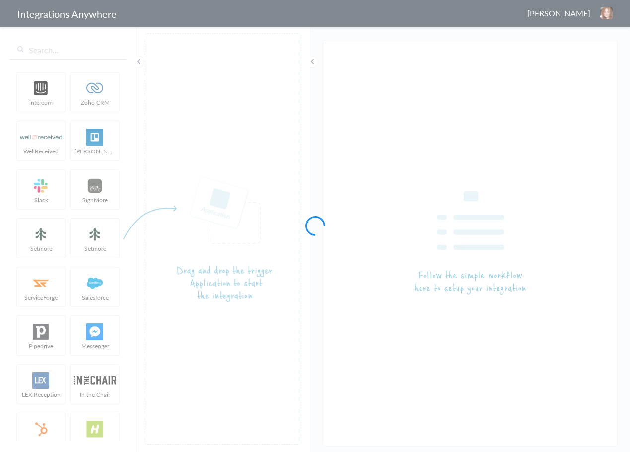
type input "2529669023 - Upskill - AC to HubSpot (Create Contact)"
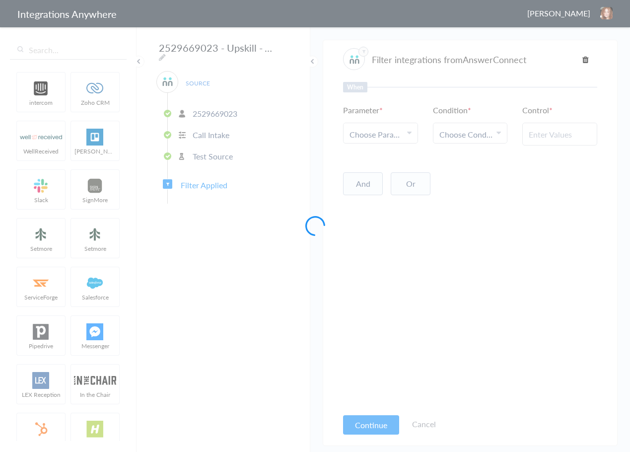
type input "New Client"
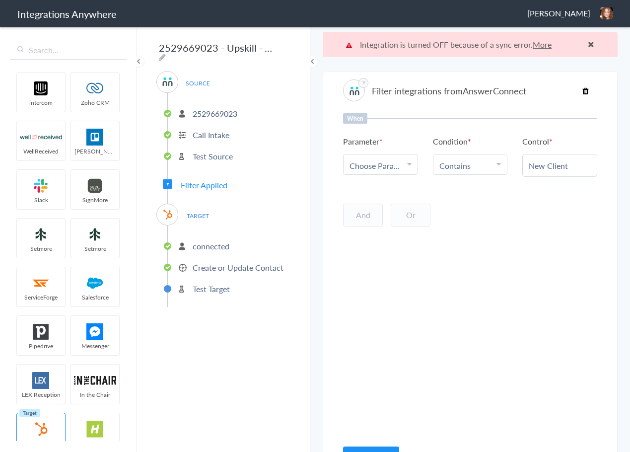
click at [210, 110] on p "2529669023" at bounding box center [215, 113] width 45 height 11
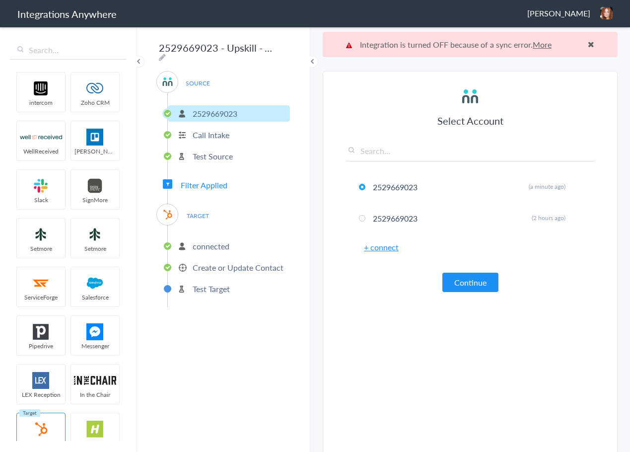
click at [205, 285] on p "Test Target" at bounding box center [211, 288] width 37 height 11
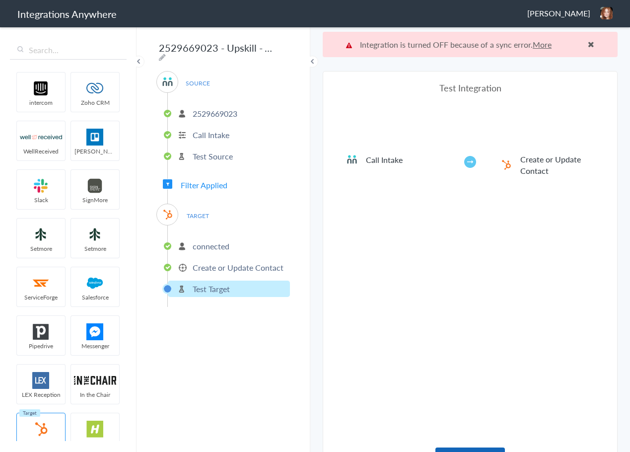
click at [482, 447] on button "Test" at bounding box center [469, 456] width 69 height 19
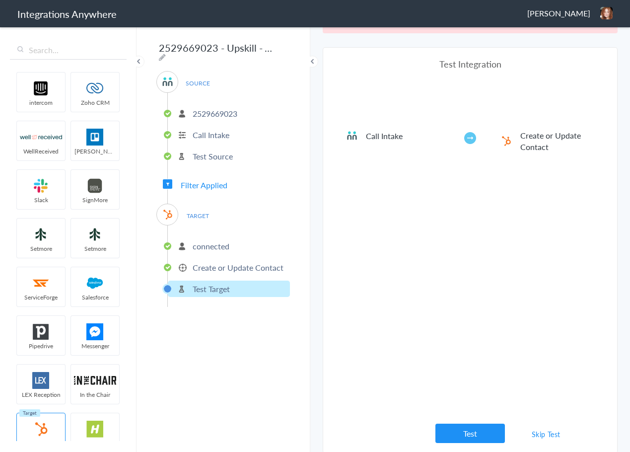
scroll to position [25, 0]
click at [475, 429] on button "Test" at bounding box center [469, 431] width 69 height 19
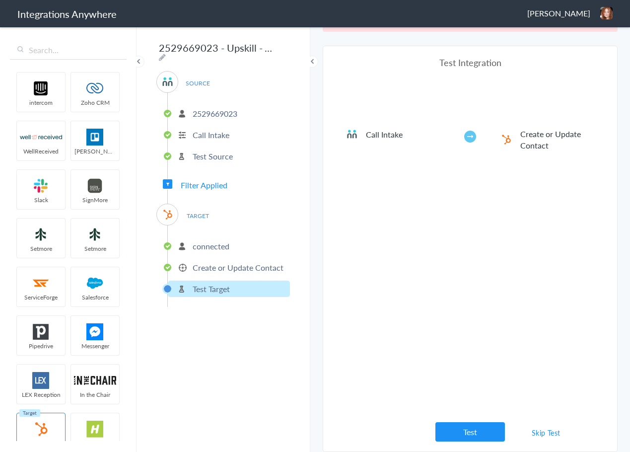
scroll to position [0, 0]
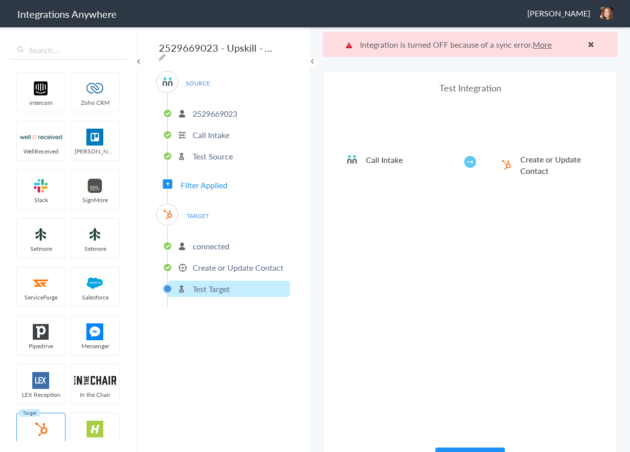
click at [535, 45] on link "More" at bounding box center [541, 44] width 19 height 11
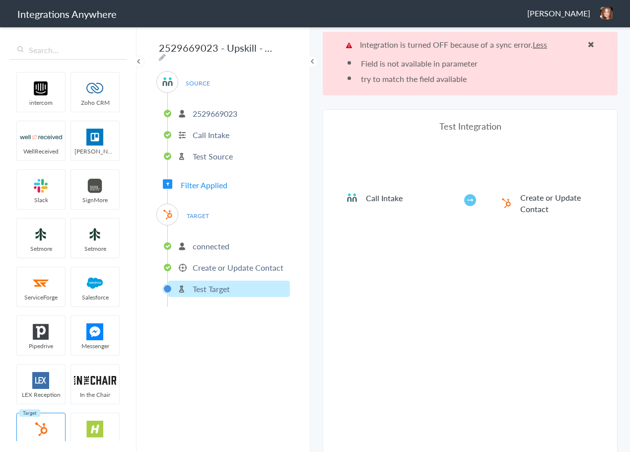
click at [588, 45] on span at bounding box center [591, 44] width 6 height 8
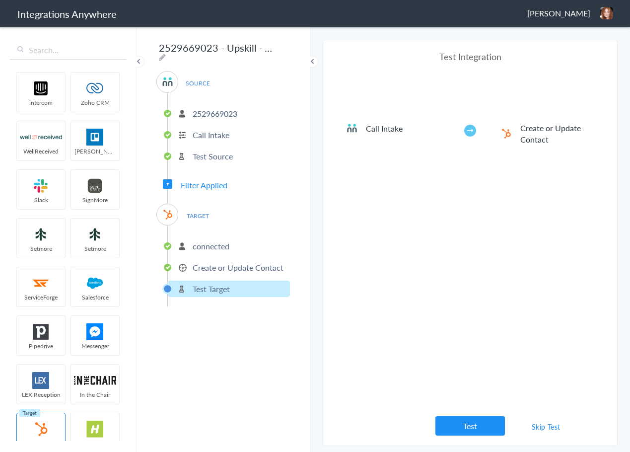
click at [229, 100] on ul "2529669023 Call Intake Test Source" at bounding box center [228, 133] width 123 height 81
click at [221, 108] on p "2529669023" at bounding box center [215, 113] width 45 height 11
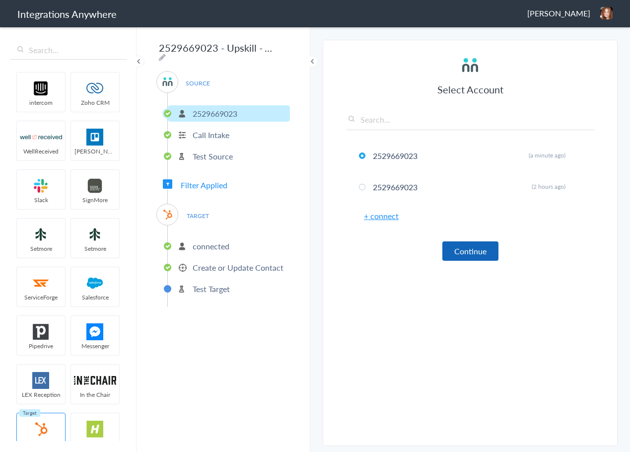
click at [480, 246] on button "Continue" at bounding box center [470, 250] width 56 height 19
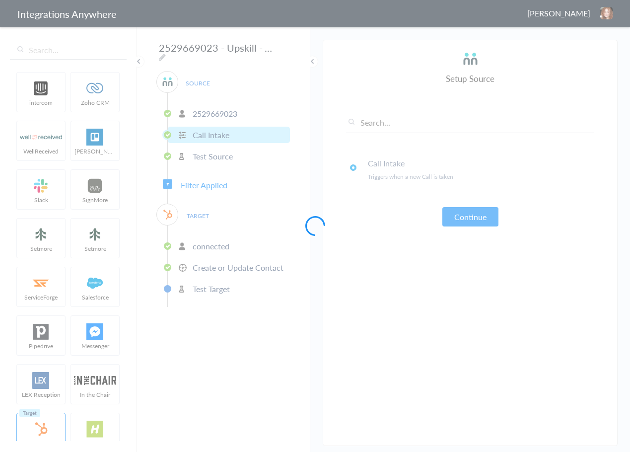
click at [237, 114] on div at bounding box center [315, 226] width 630 height 452
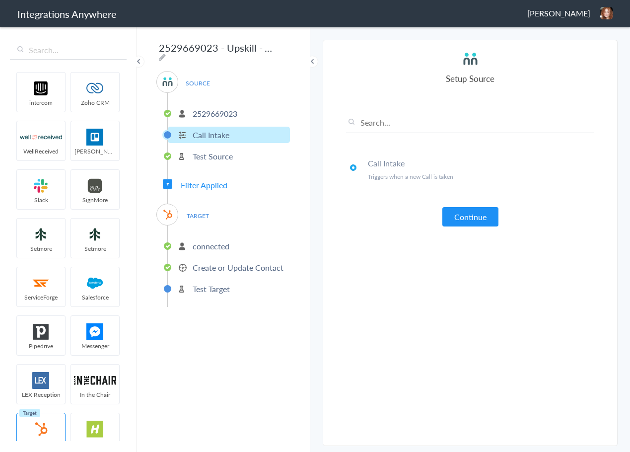
click at [201, 112] on p "2529669023" at bounding box center [215, 113] width 45 height 11
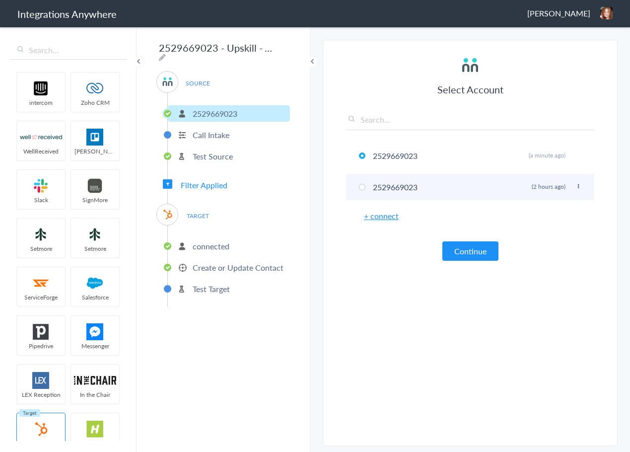
click at [365, 187] on li "2529669023 Rename Delete (2 hours ago)" at bounding box center [470, 187] width 248 height 26
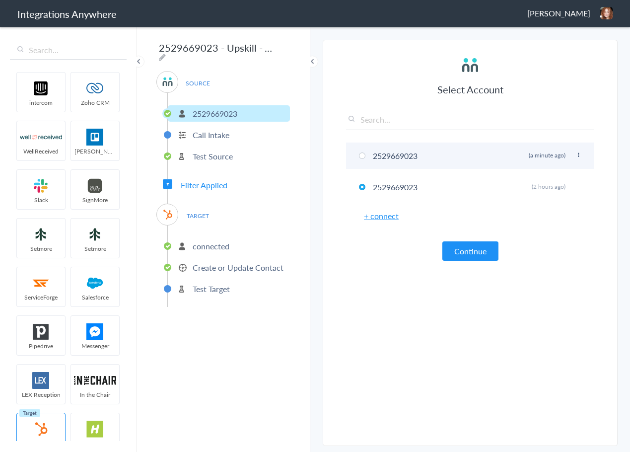
click at [578, 155] on icon at bounding box center [578, 154] width 6 height 5
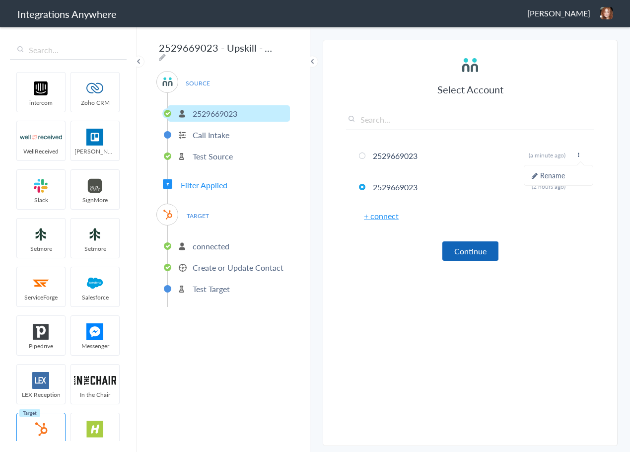
click at [493, 253] on button "Continue" at bounding box center [470, 250] width 56 height 19
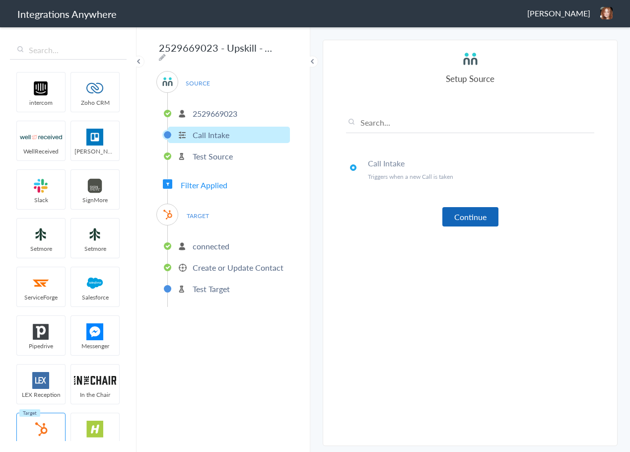
click at [476, 219] on button "Continue" at bounding box center [470, 216] width 56 height 19
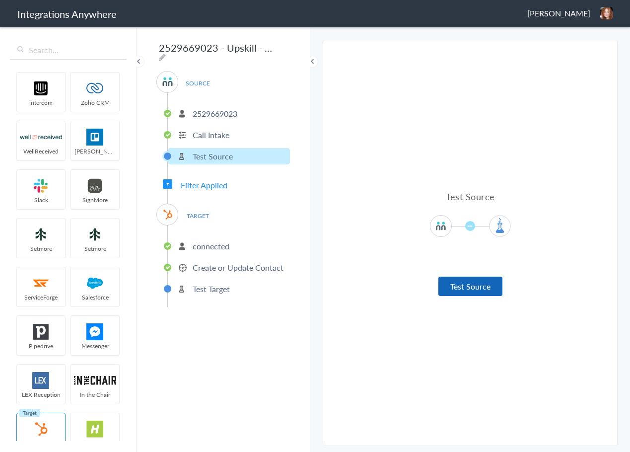
click at [481, 291] on button "Test Source" at bounding box center [470, 285] width 64 height 19
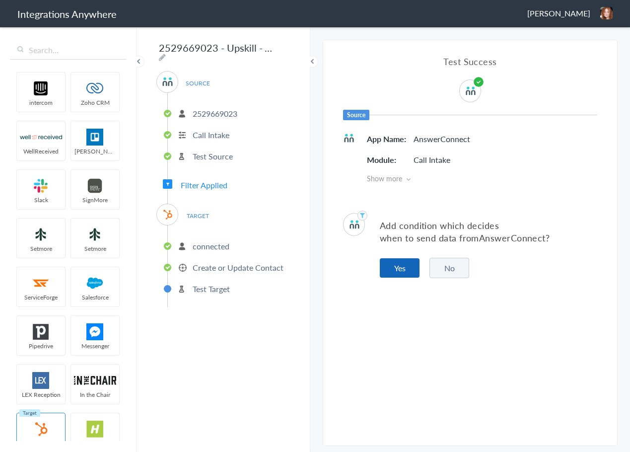
click at [383, 266] on button "Yes" at bounding box center [400, 267] width 40 height 19
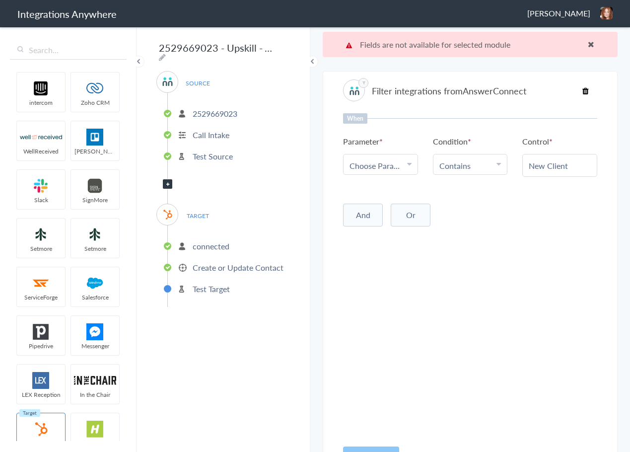
click at [393, 168] on span "Choose Parameter" at bounding box center [376, 165] width 55 height 11
click at [371, 190] on input "text" at bounding box center [380, 192] width 74 height 21
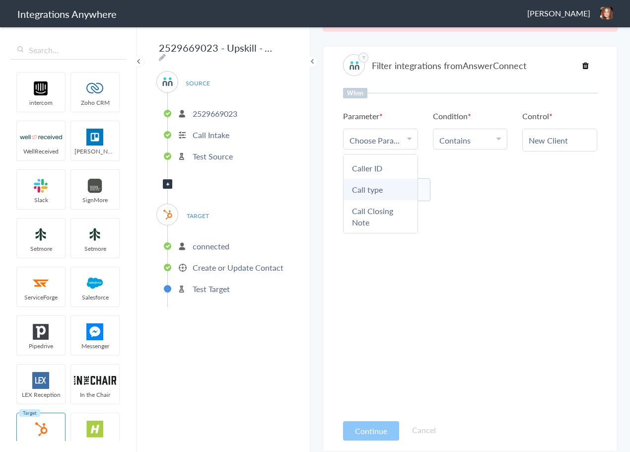
type input "Call"
click at [386, 195] on link "Call type" at bounding box center [380, 189] width 74 height 21
click at [371, 431] on button "Continue" at bounding box center [371, 430] width 56 height 19
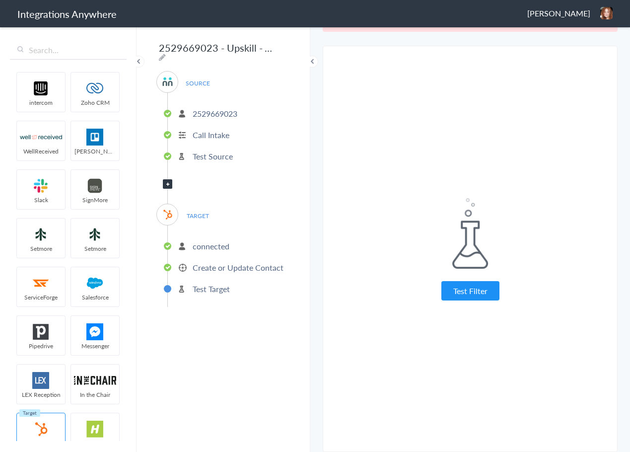
click at [210, 154] on p "Test Source" at bounding box center [213, 155] width 40 height 11
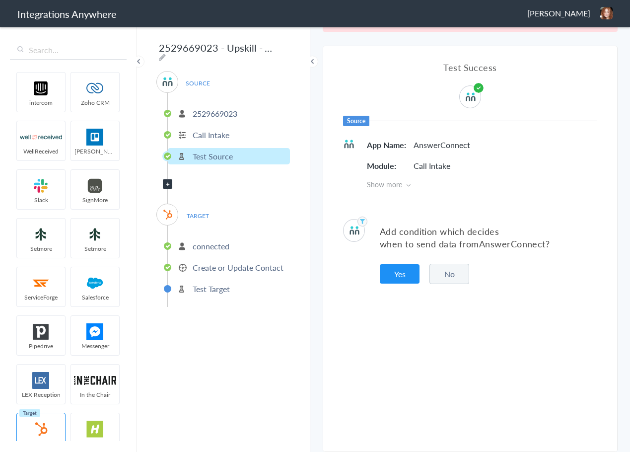
click at [404, 278] on button "Yes" at bounding box center [400, 273] width 40 height 19
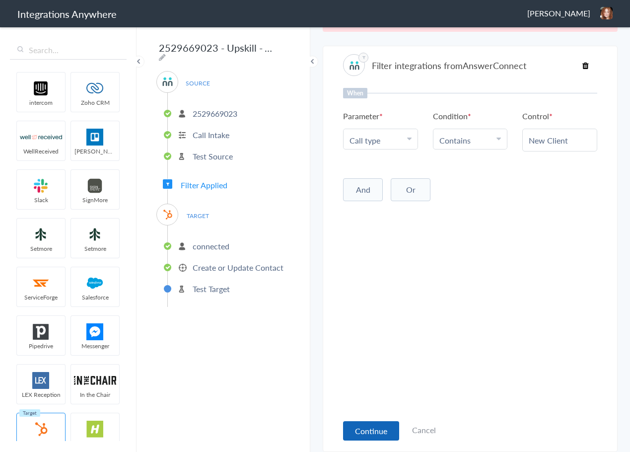
click at [374, 430] on button "Continue" at bounding box center [371, 430] width 56 height 19
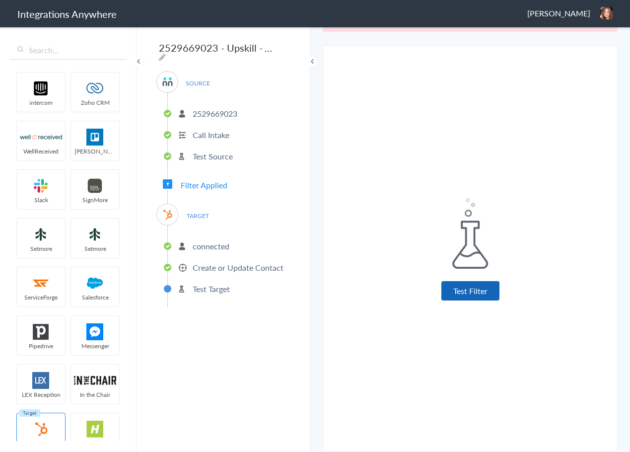
click at [455, 282] on button "Test Filter" at bounding box center [470, 290] width 58 height 19
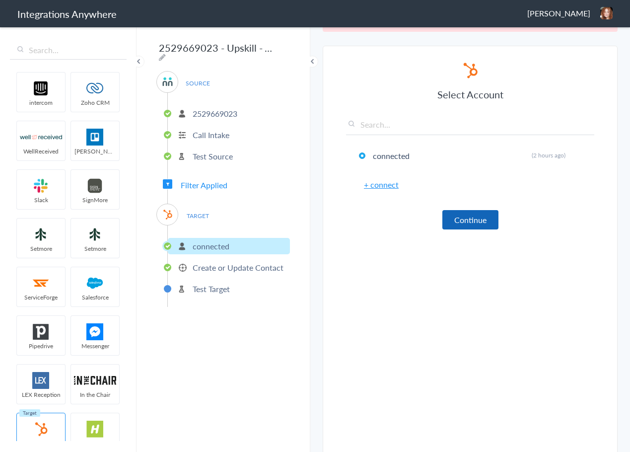
click at [457, 224] on button "Continue" at bounding box center [470, 219] width 56 height 19
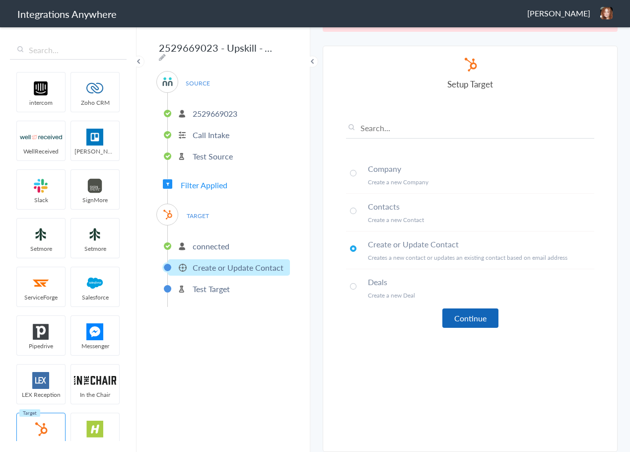
click at [476, 316] on button "Continue" at bounding box center [470, 317] width 56 height 19
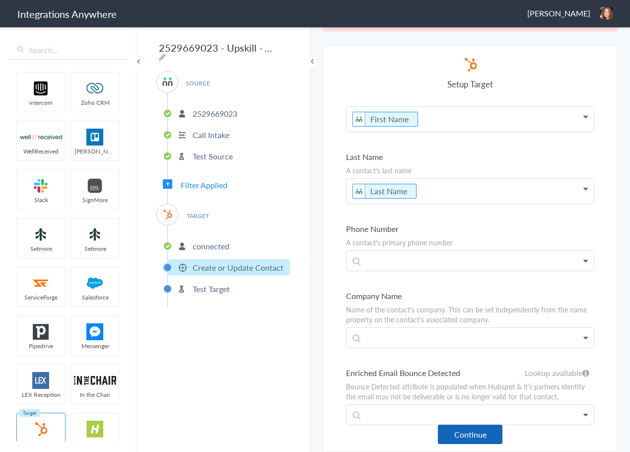
scroll to position [50, 0]
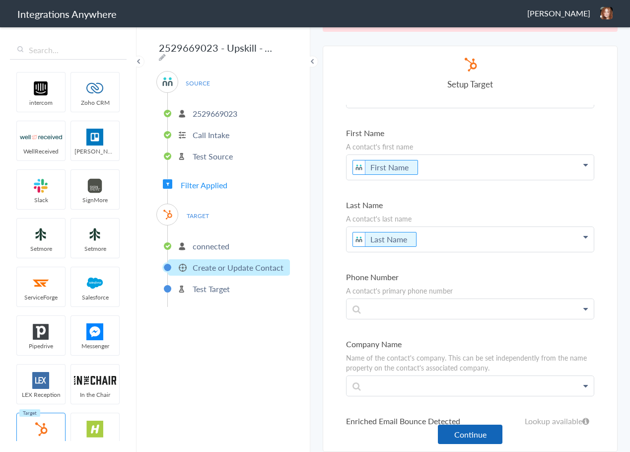
click at [464, 436] on button "Continue" at bounding box center [470, 433] width 65 height 19
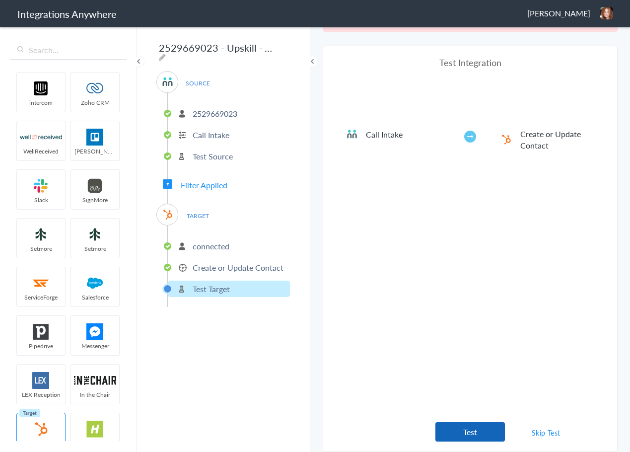
click at [462, 428] on button "Test" at bounding box center [469, 431] width 69 height 19
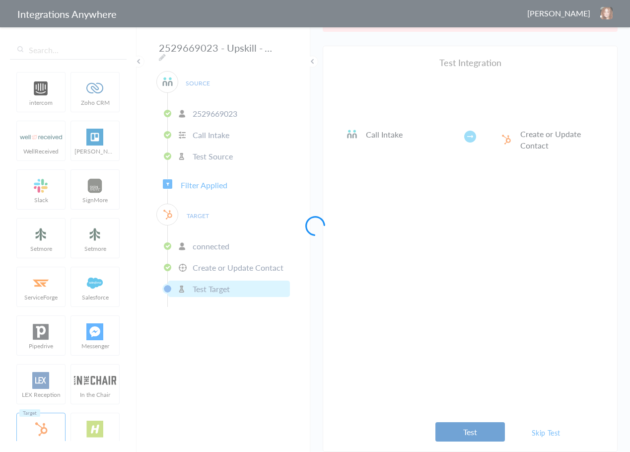
scroll to position [0, 0]
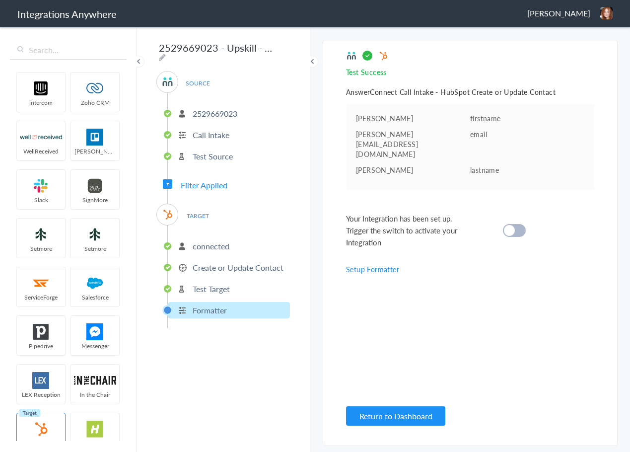
click at [506, 225] on cite at bounding box center [509, 230] width 11 height 11
click at [401, 425] on button "Return to Dashboard" at bounding box center [395, 415] width 99 height 19
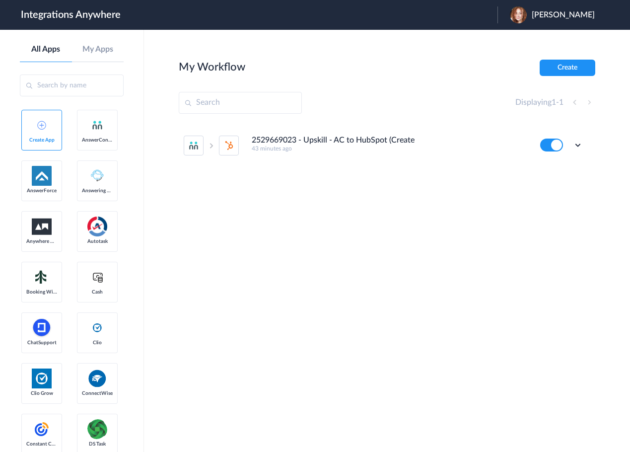
click at [277, 56] on main "My Workflow Create Displaying 1 - 1 2529669023 - Upskill - AC to HubSpot (Creat…" at bounding box center [387, 241] width 486 height 422
